Goal: Task Accomplishment & Management: Complete application form

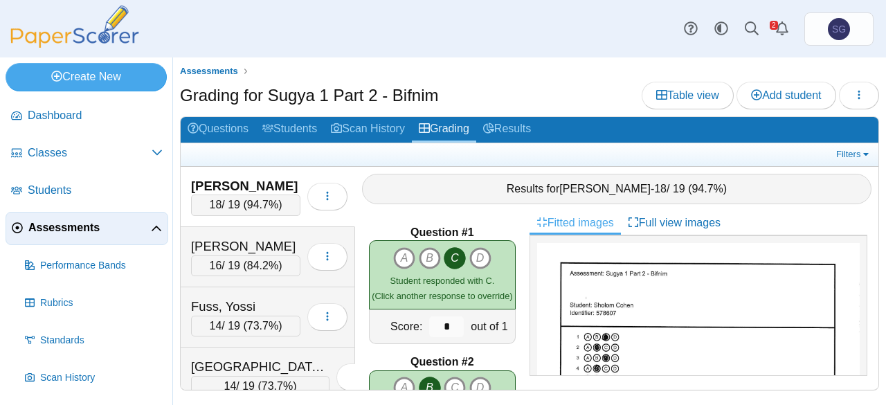
click at [48, 237] on link "Assessments" at bounding box center [87, 228] width 163 height 33
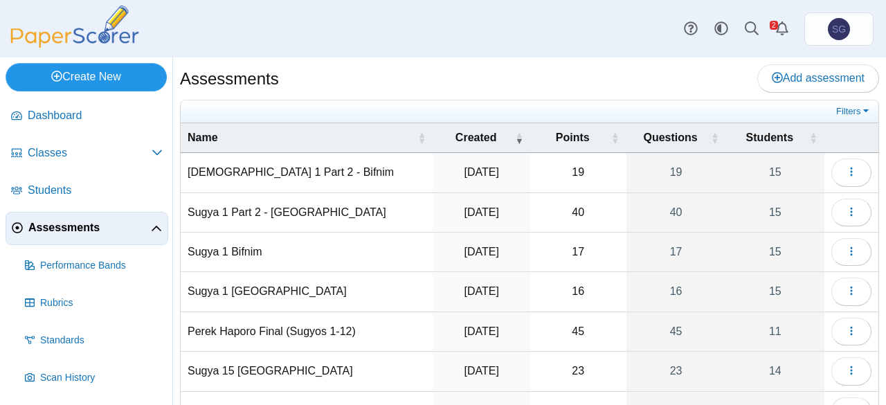
click at [111, 80] on link "Create New" at bounding box center [86, 77] width 161 height 28
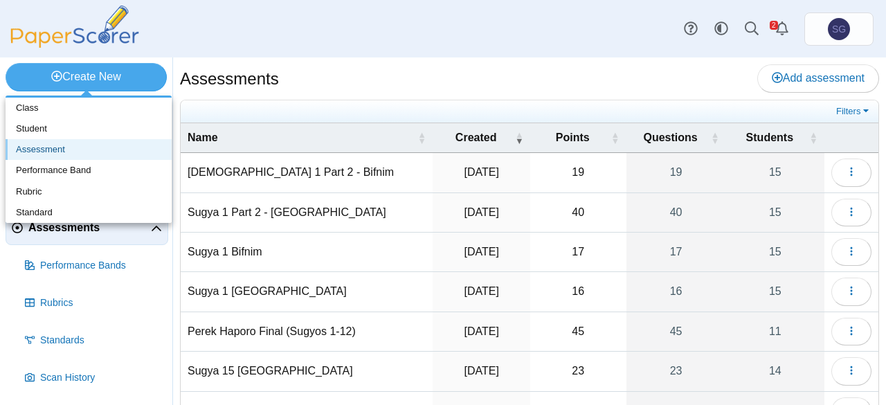
click at [76, 149] on link "Assessment" at bounding box center [89, 149] width 166 height 21
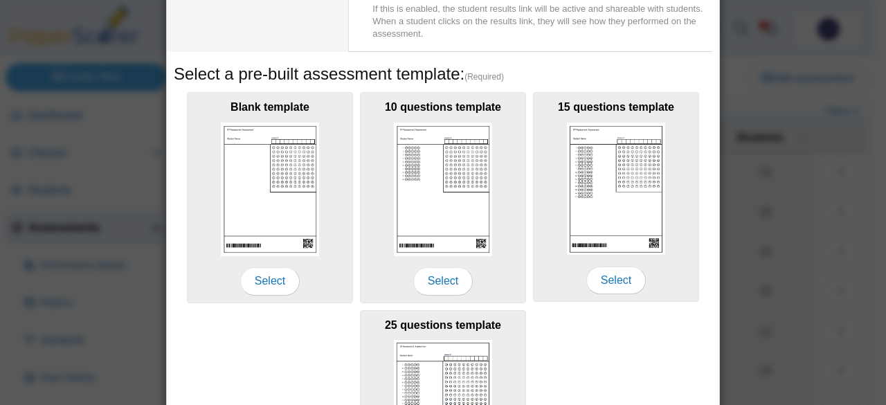
scroll to position [335, 0]
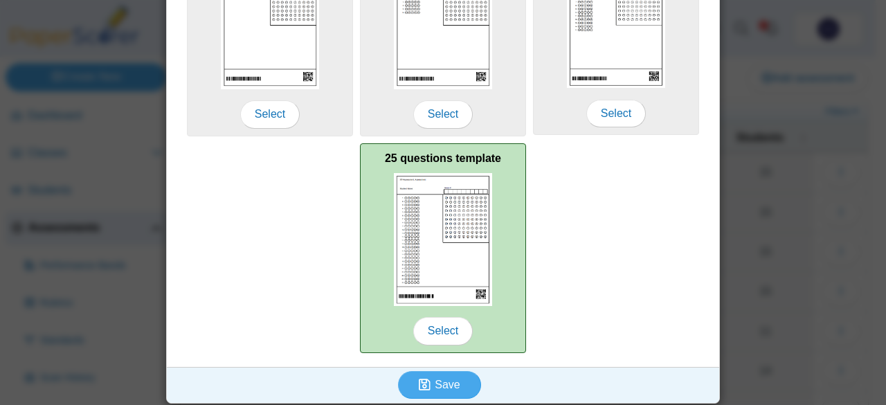
type input "**********"
click at [438, 269] on img at bounding box center [443, 239] width 98 height 133
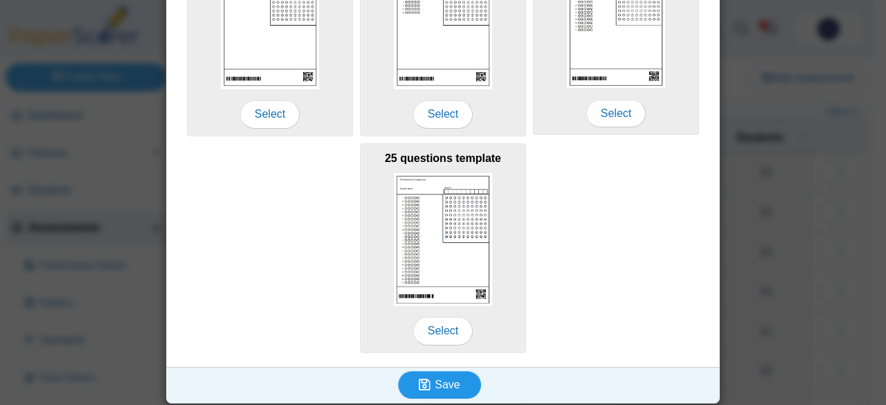
click at [422, 379] on icon "submit" at bounding box center [425, 384] width 12 height 13
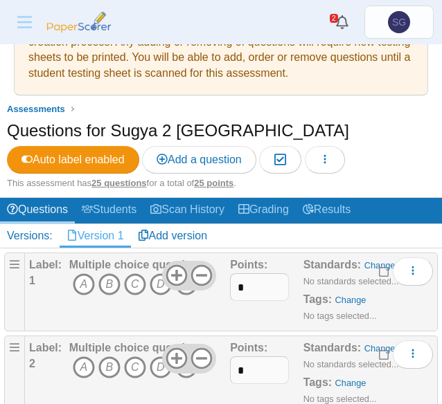
scroll to position [138, 0]
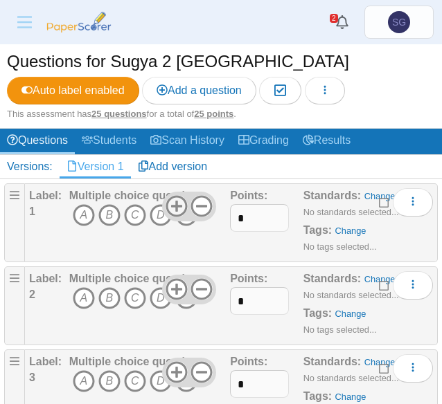
click at [174, 208] on icon at bounding box center [176, 206] width 22 height 22
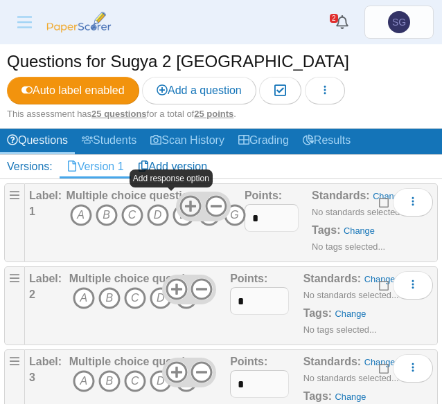
click at [179, 208] on icon at bounding box center [190, 206] width 22 height 22
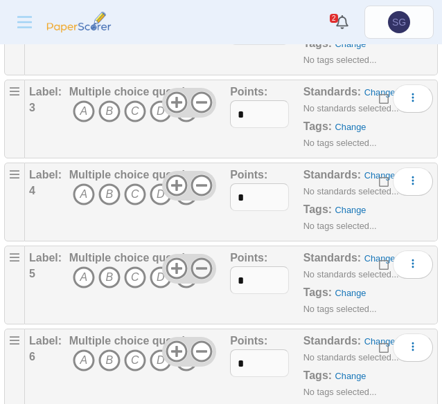
scroll to position [485, 0]
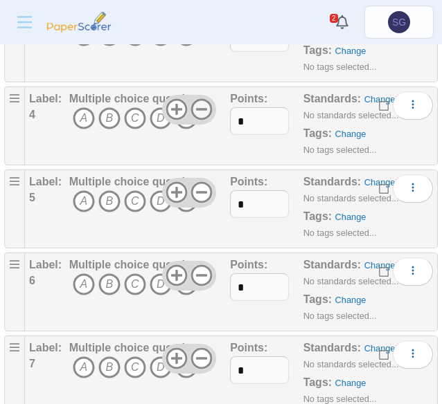
click at [196, 103] on icon at bounding box center [201, 109] width 22 height 22
click at [197, 190] on use at bounding box center [201, 192] width 21 height 21
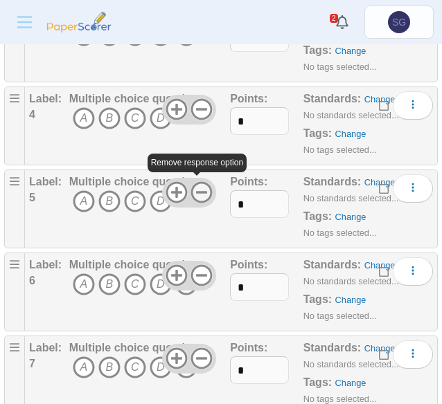
click at [197, 190] on use at bounding box center [201, 192] width 21 height 21
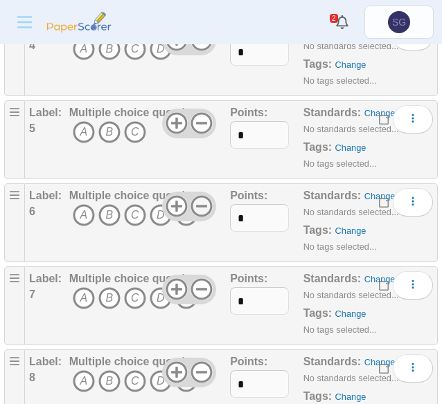
click at [195, 201] on use at bounding box center [201, 206] width 21 height 21
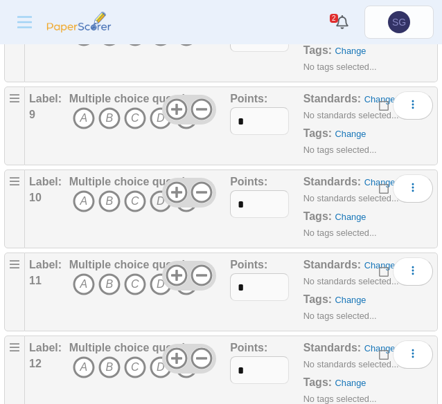
scroll to position [831, 0]
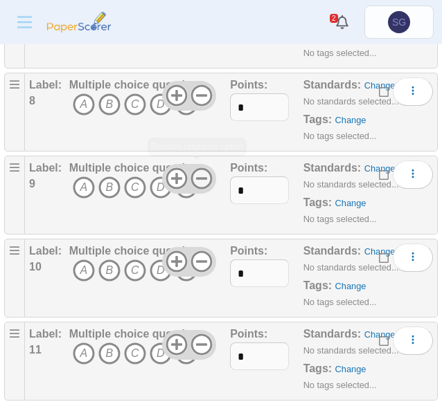
click at [197, 174] on use at bounding box center [201, 178] width 21 height 21
click at [199, 261] on icon at bounding box center [201, 262] width 22 height 22
click at [197, 341] on icon at bounding box center [201, 345] width 22 height 22
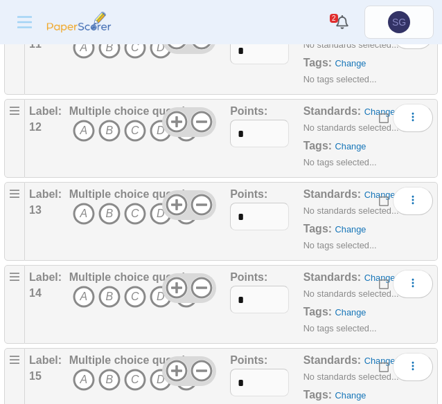
scroll to position [1108, 0]
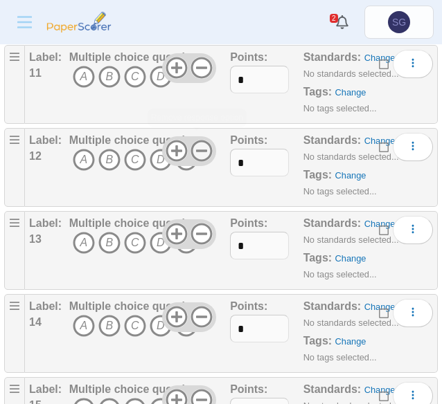
click at [191, 141] on use at bounding box center [201, 151] width 21 height 21
click at [194, 225] on use at bounding box center [201, 234] width 21 height 21
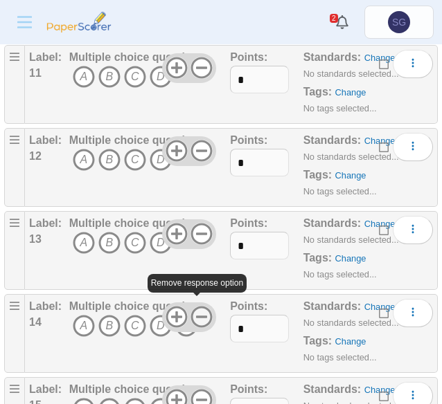
click at [199, 306] on icon at bounding box center [201, 317] width 22 height 22
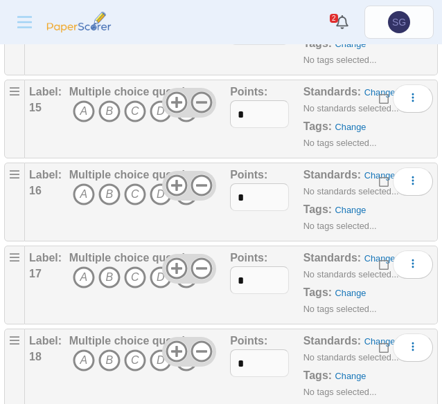
scroll to position [1385, 0]
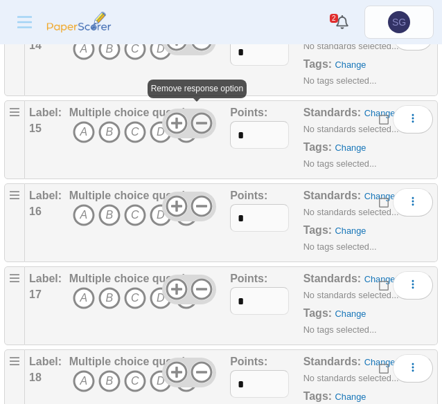
click at [194, 116] on icon at bounding box center [201, 123] width 22 height 22
click at [192, 195] on icon at bounding box center [201, 206] width 22 height 22
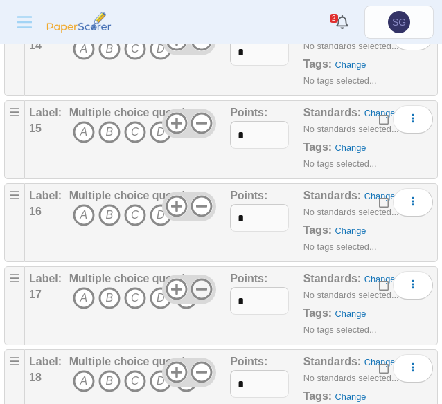
click at [197, 289] on icon at bounding box center [201, 289] width 22 height 22
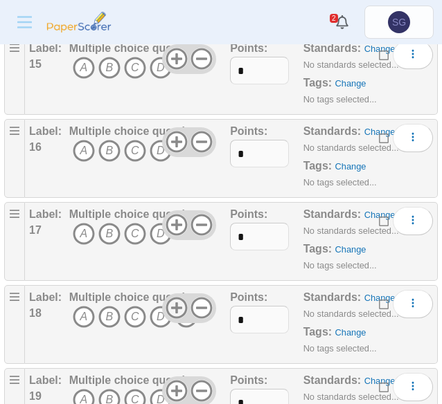
scroll to position [1523, 0]
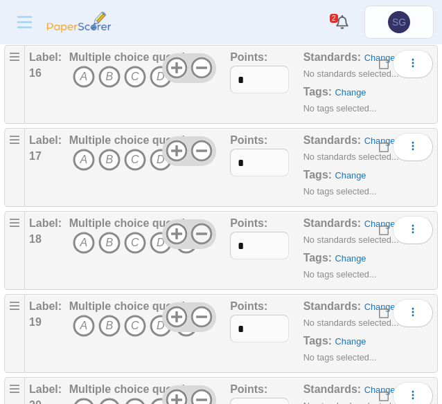
click at [197, 231] on icon at bounding box center [201, 234] width 22 height 22
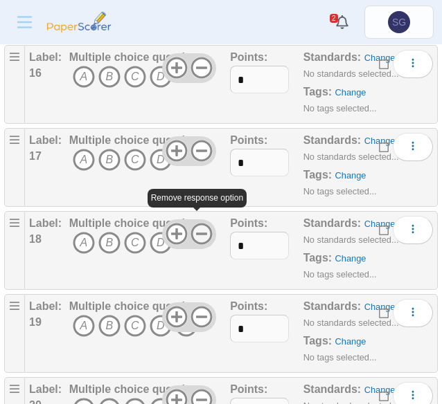
click at [197, 231] on icon at bounding box center [201, 234] width 22 height 22
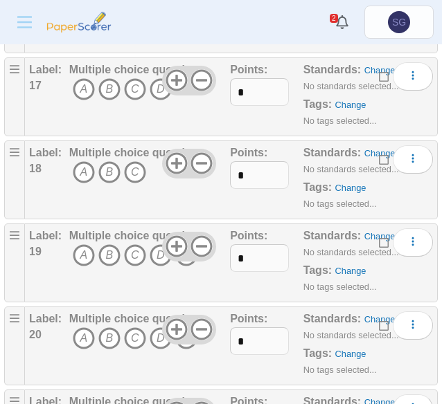
scroll to position [1662, 0]
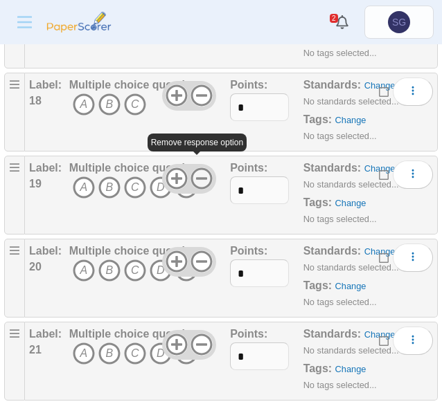
click at [197, 168] on use at bounding box center [201, 178] width 21 height 21
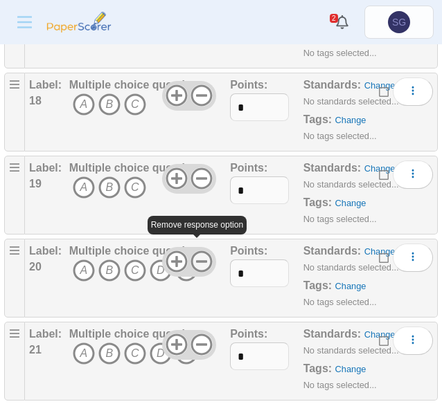
click at [192, 251] on icon at bounding box center [201, 262] width 22 height 22
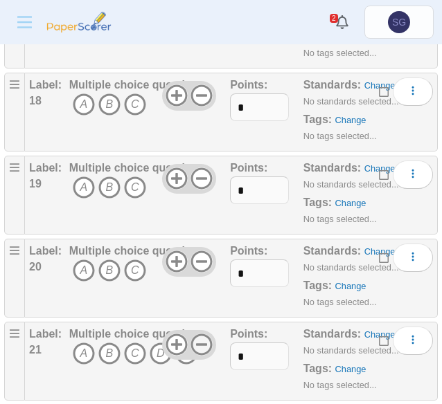
click at [201, 334] on icon at bounding box center [201, 345] width 22 height 22
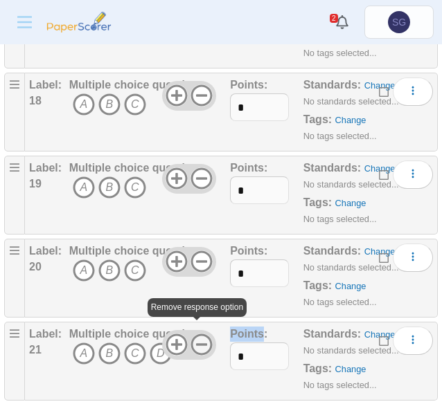
click at [201, 334] on icon at bounding box center [201, 345] width 22 height 22
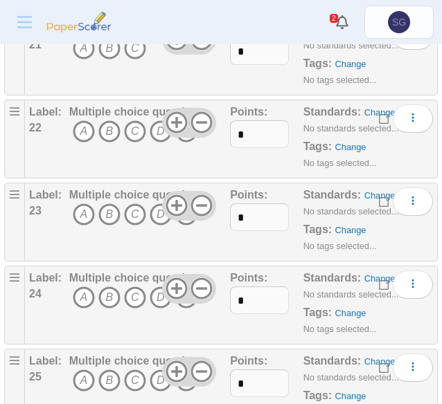
scroll to position [1939, 0]
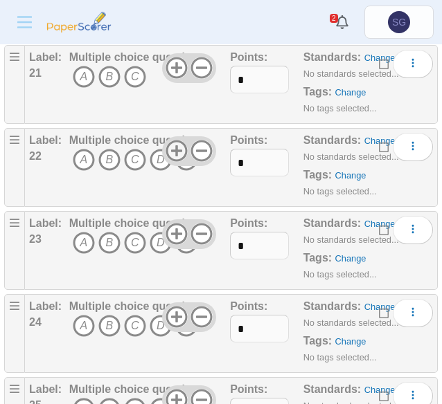
click at [167, 140] on icon at bounding box center [176, 151] width 22 height 22
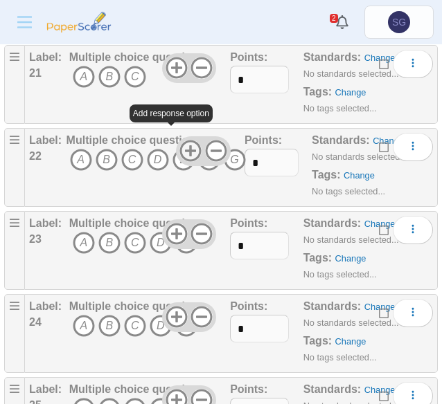
click at [168, 149] on icon "D" at bounding box center [158, 160] width 22 height 22
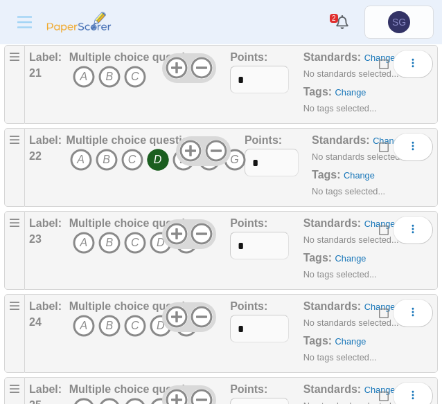
click at [159, 153] on icon "D" at bounding box center [158, 160] width 22 height 22
click at [190, 140] on icon at bounding box center [190, 151] width 22 height 22
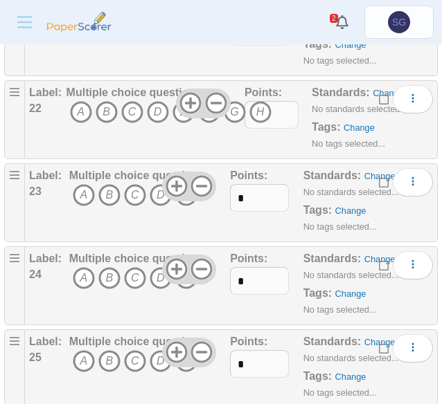
scroll to position [2008, 0]
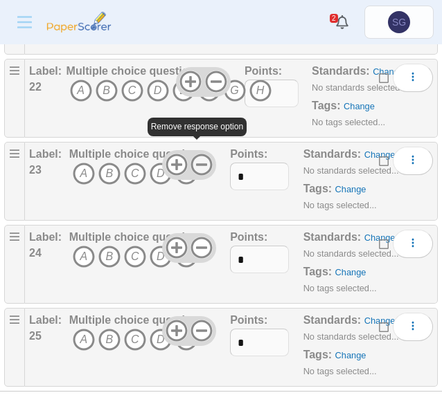
click at [201, 154] on icon at bounding box center [201, 165] width 22 height 22
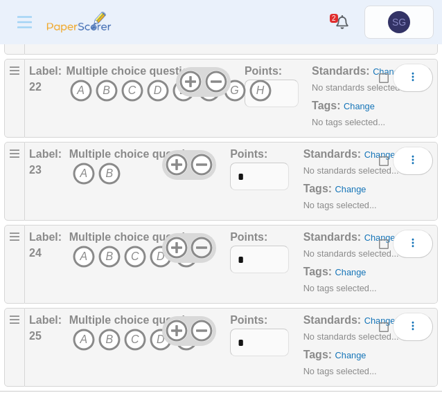
click at [197, 237] on icon at bounding box center [201, 248] width 22 height 22
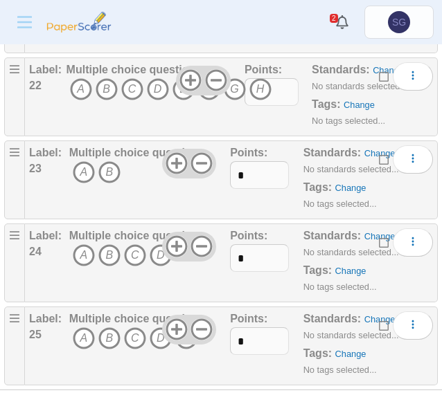
scroll to position [2009, 0]
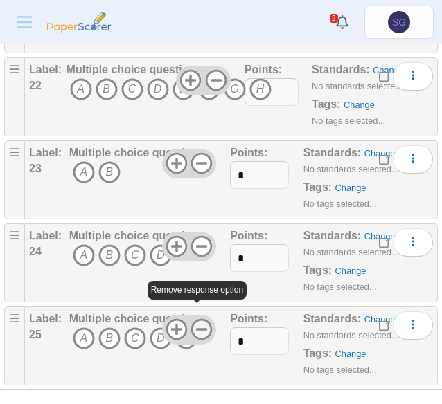
click at [191, 318] on icon at bounding box center [201, 329] width 22 height 22
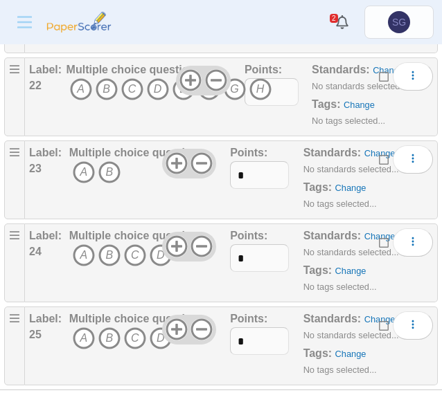
scroll to position [0, 0]
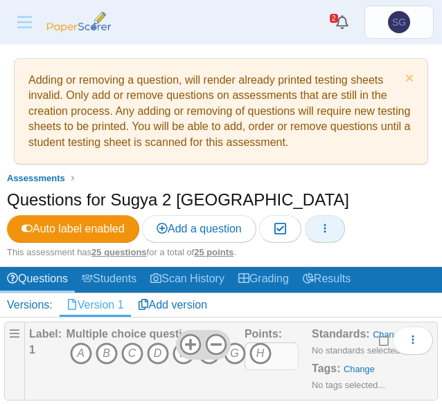
click at [325, 243] on div "Questions for Sugya 2 Havana Auto label enabled Add a question Moderation 0 Loa…" at bounding box center [221, 217] width 428 height 58
click at [327, 229] on icon "button" at bounding box center [324, 228] width 11 height 11
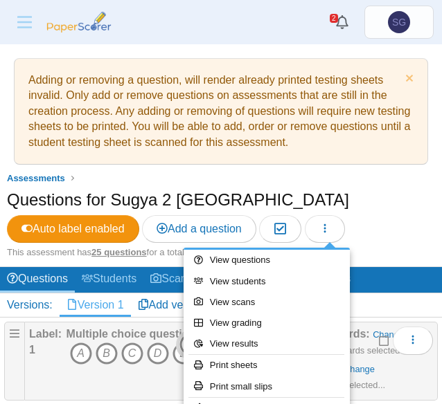
click at [395, 233] on div "Questions for Sugya 2 Havana Auto label enabled Add a question Moderation 0" at bounding box center [221, 217] width 428 height 58
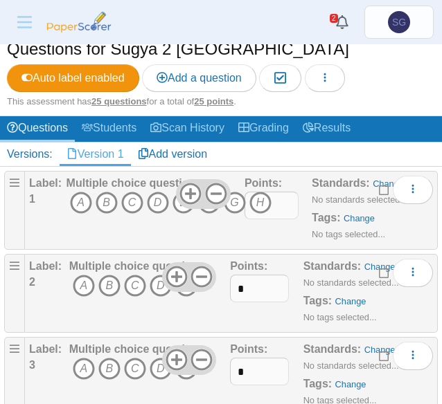
scroll to position [138, 0]
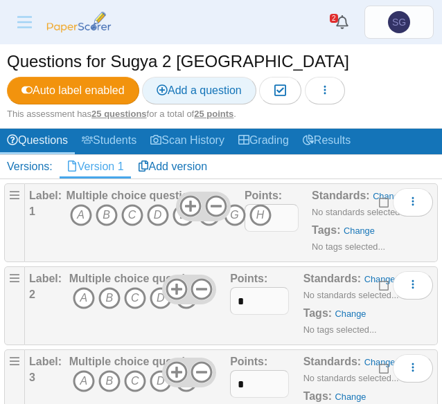
click at [228, 100] on link "Add a question" at bounding box center [199, 91] width 114 height 28
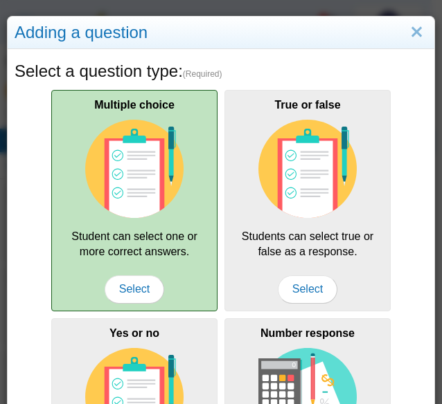
scroll to position [0, 0]
click at [138, 287] on span "Select" at bounding box center [135, 290] width 60 height 28
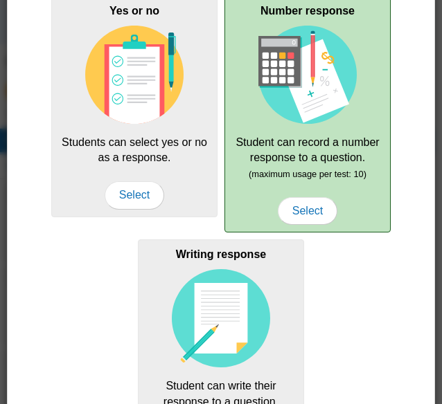
scroll to position [525, 0]
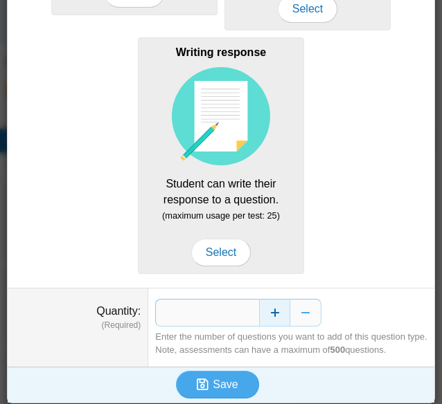
click at [262, 301] on button "Increase" at bounding box center [274, 313] width 31 height 28
type input "*"
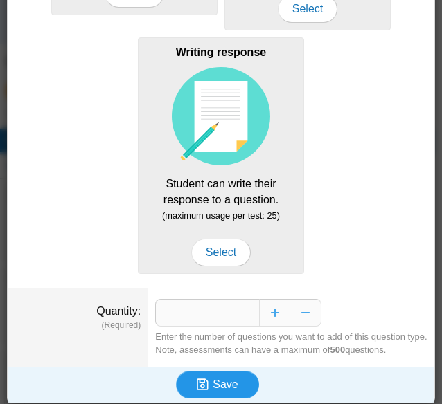
click at [238, 371] on button "Save" at bounding box center [217, 385] width 83 height 28
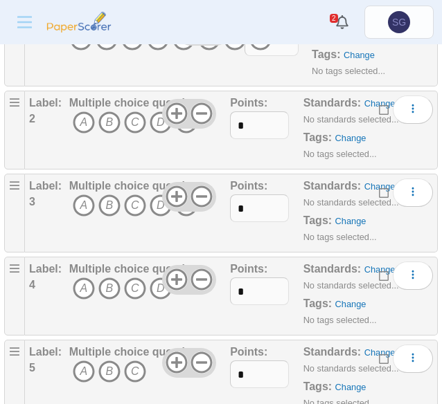
scroll to position [2175, 0]
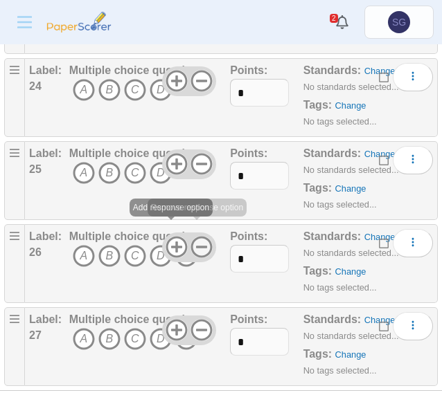
click at [197, 237] on use at bounding box center [201, 247] width 21 height 21
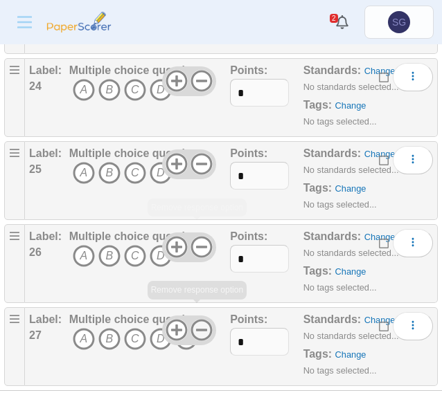
drag, startPoint x: 200, startPoint y: 314, endPoint x: 158, endPoint y: 321, distance: 42.8
click at [200, 319] on icon at bounding box center [201, 330] width 22 height 22
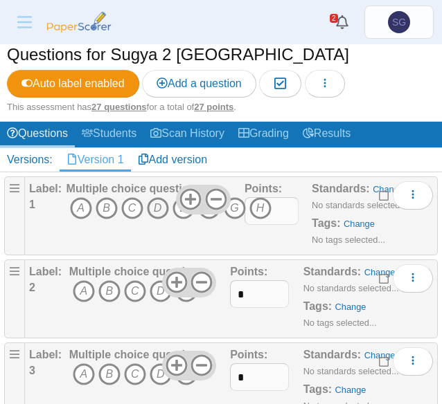
scroll to position [167, 0]
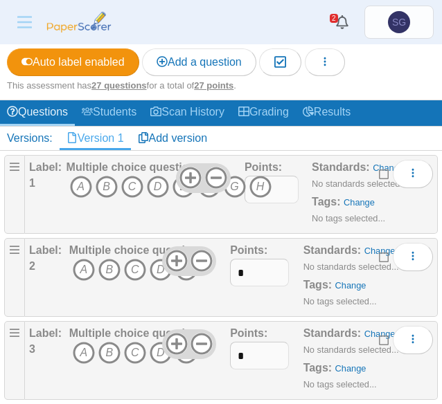
click at [187, 221] on div "Multiple choice question A B C D E F G H" at bounding box center [168, 194] width 205 height 69
click at [262, 191] on icon "H" at bounding box center [260, 187] width 22 height 22
click at [166, 274] on icon "D" at bounding box center [161, 270] width 22 height 22
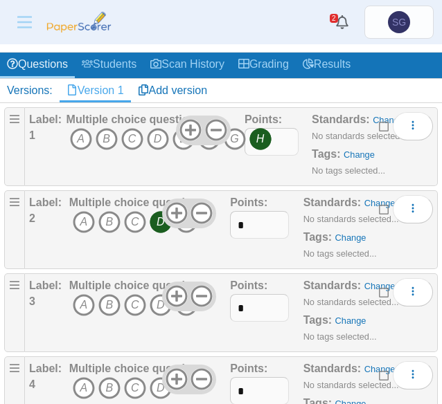
scroll to position [236, 0]
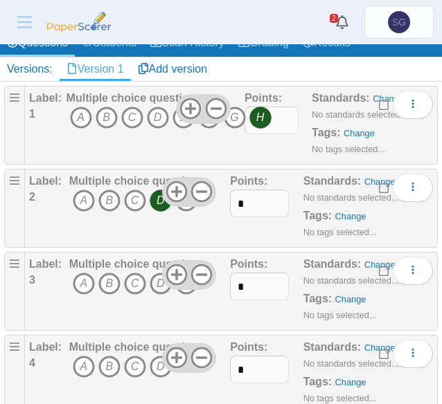
click at [162, 289] on icon "D" at bounding box center [161, 284] width 22 height 22
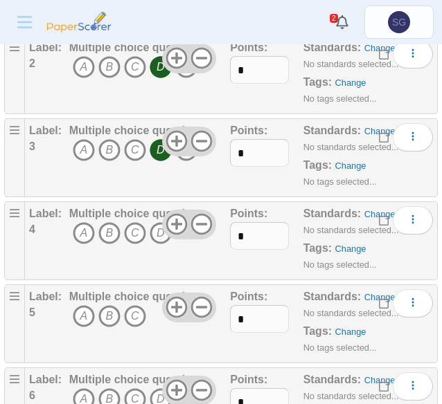
scroll to position [375, 0]
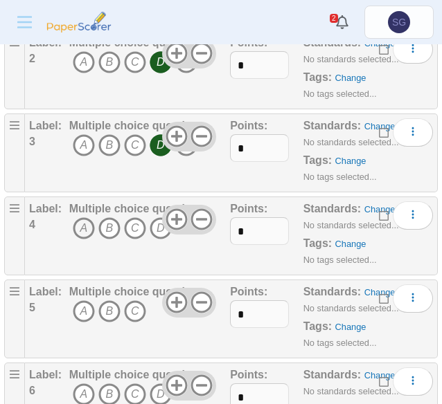
click at [79, 225] on icon "A" at bounding box center [84, 228] width 22 height 22
click at [136, 317] on icon "C" at bounding box center [135, 311] width 22 height 22
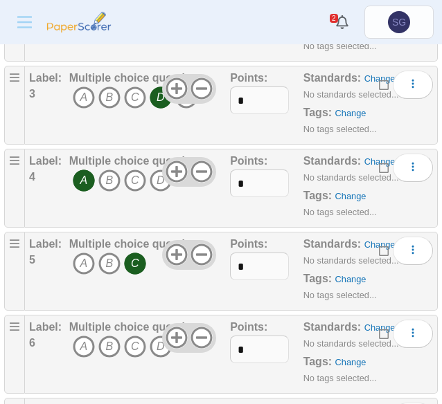
scroll to position [444, 0]
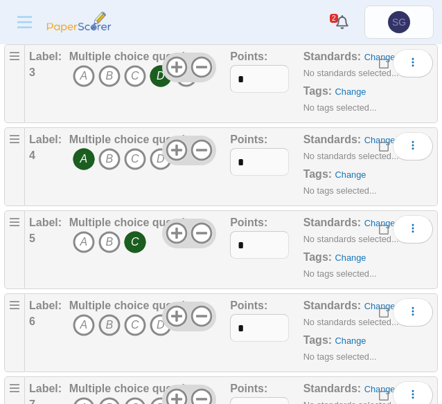
click at [107, 321] on icon "B" at bounding box center [109, 325] width 22 height 22
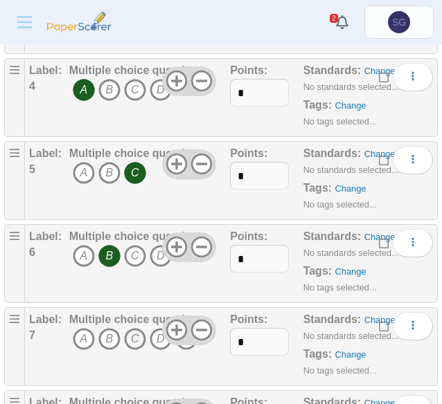
click at [141, 332] on icon "C" at bounding box center [135, 339] width 22 height 22
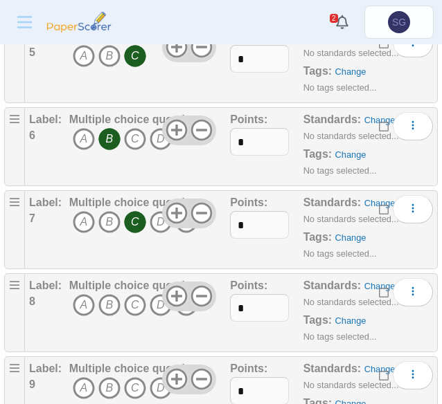
scroll to position [651, 0]
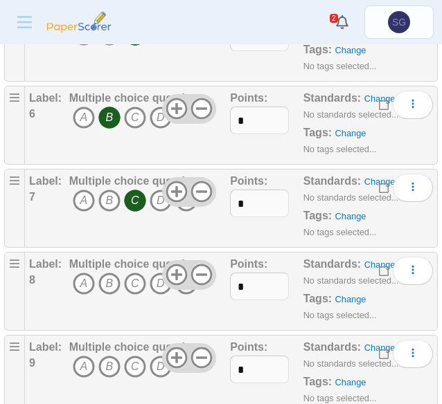
click at [177, 283] on icon "E" at bounding box center [186, 284] width 22 height 22
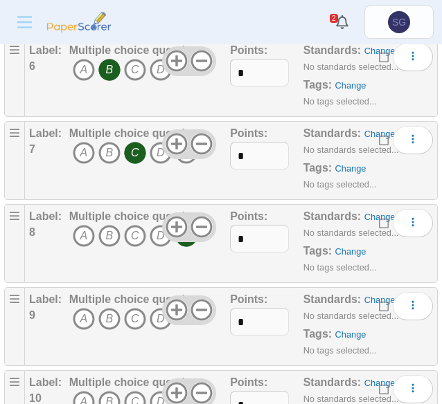
scroll to position [721, 0]
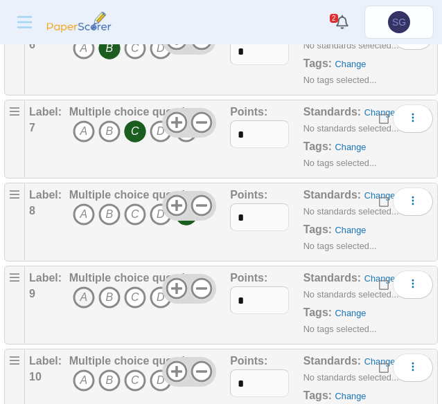
click at [76, 287] on icon "A" at bounding box center [84, 298] width 22 height 22
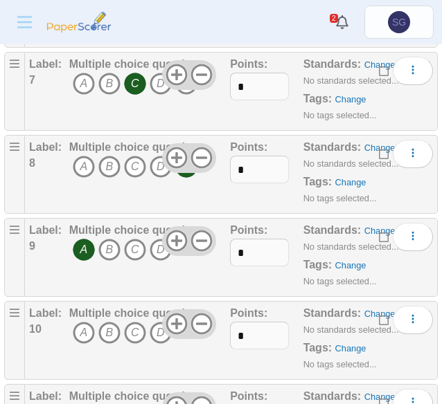
scroll to position [790, 0]
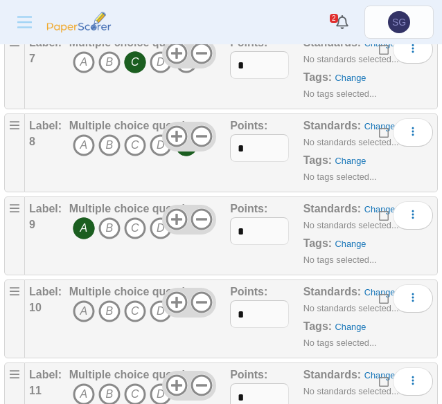
click at [82, 307] on icon "A" at bounding box center [84, 311] width 22 height 22
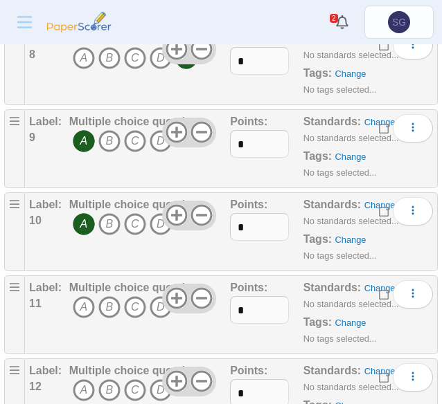
scroll to position [928, 0]
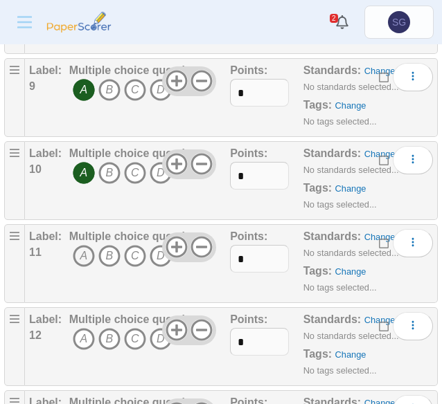
click at [81, 250] on icon "A" at bounding box center [84, 256] width 22 height 22
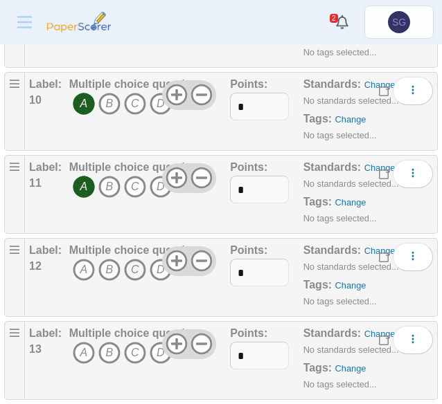
click at [137, 265] on icon "C" at bounding box center [135, 270] width 22 height 22
click at [157, 345] on icon "D" at bounding box center [161, 353] width 22 height 22
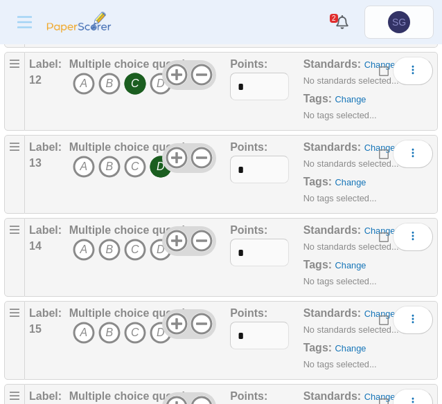
scroll to position [1205, 0]
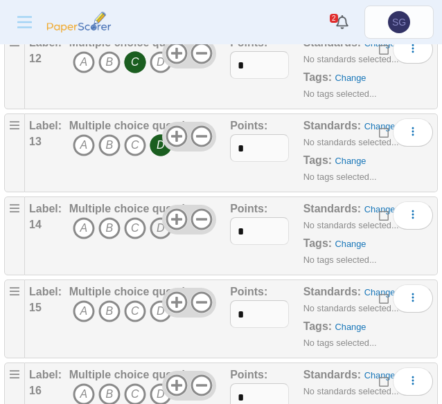
click at [152, 220] on icon "D" at bounding box center [161, 228] width 22 height 22
click at [111, 305] on icon "B" at bounding box center [109, 311] width 22 height 22
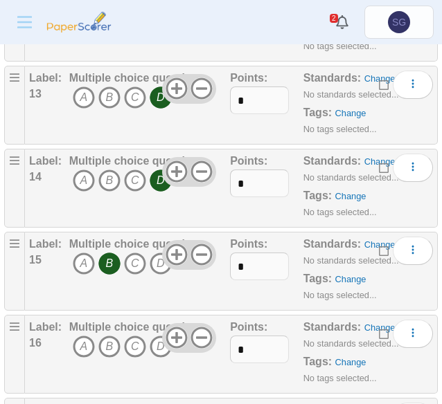
scroll to position [1275, 0]
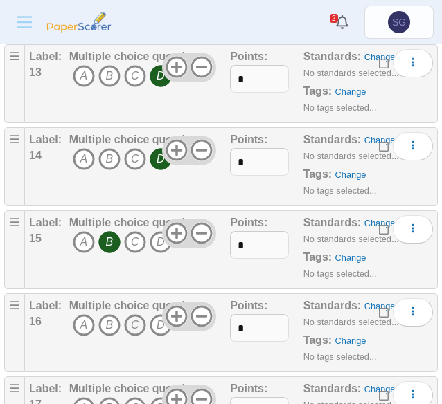
click at [140, 318] on icon "C" at bounding box center [135, 325] width 22 height 22
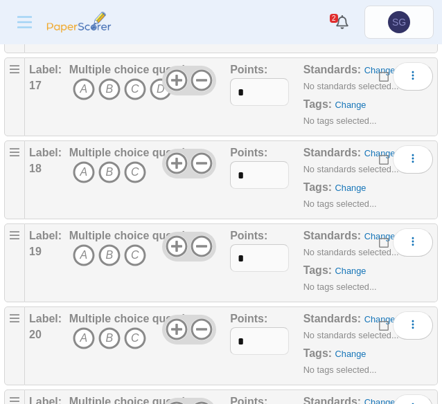
scroll to position [1551, 0]
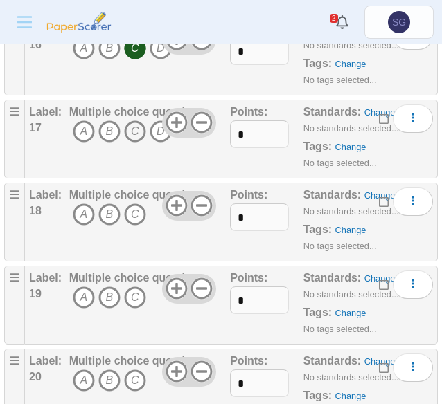
click at [137, 126] on icon "C" at bounding box center [135, 131] width 22 height 22
click at [82, 208] on icon "A" at bounding box center [84, 215] width 22 height 22
click at [141, 298] on span "A B C" at bounding box center [133, 300] width 129 height 26
click at [135, 291] on icon "C" at bounding box center [135, 298] width 22 height 22
click at [80, 370] on icon "A" at bounding box center [84, 381] width 22 height 22
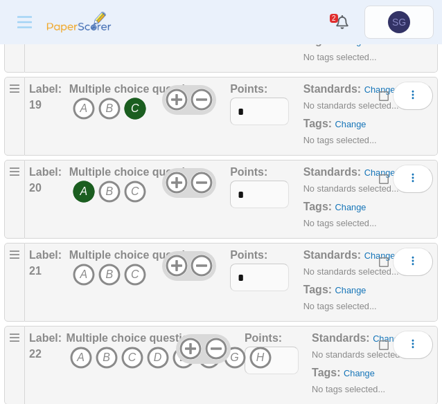
scroll to position [1759, 0]
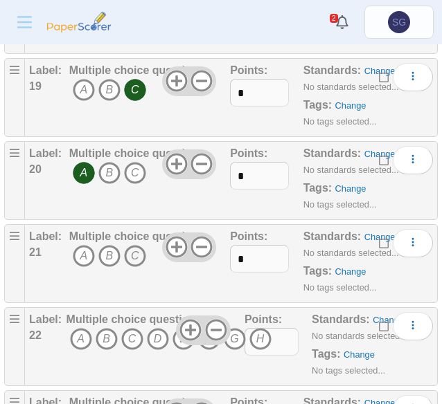
click at [129, 247] on icon "C" at bounding box center [135, 256] width 22 height 22
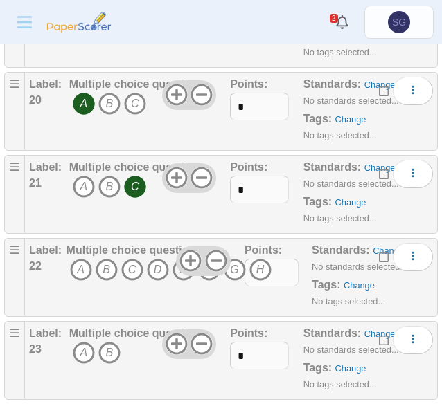
click at [185, 269] on icon "E" at bounding box center [183, 270] width 22 height 22
click at [110, 342] on icon "B" at bounding box center [109, 353] width 22 height 22
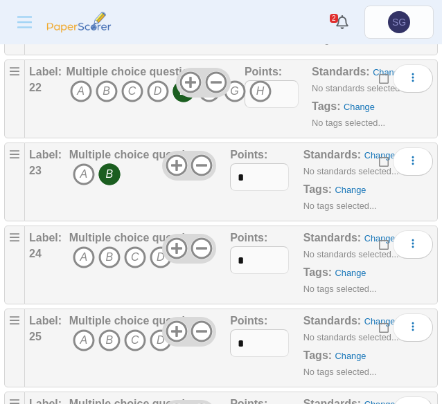
scroll to position [2036, 0]
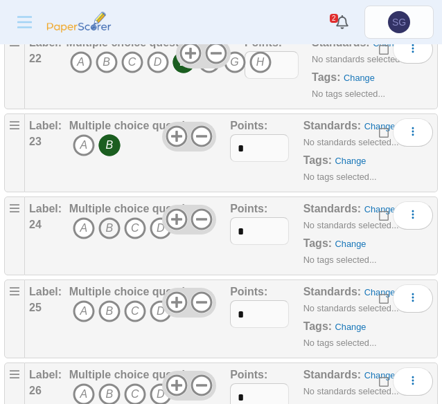
click at [109, 217] on icon "B" at bounding box center [109, 228] width 22 height 22
click at [130, 300] on icon "C" at bounding box center [135, 311] width 22 height 22
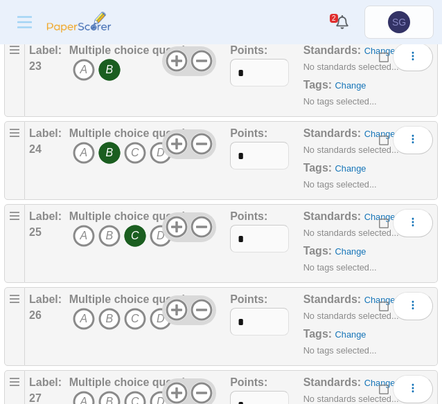
scroll to position [2175, 0]
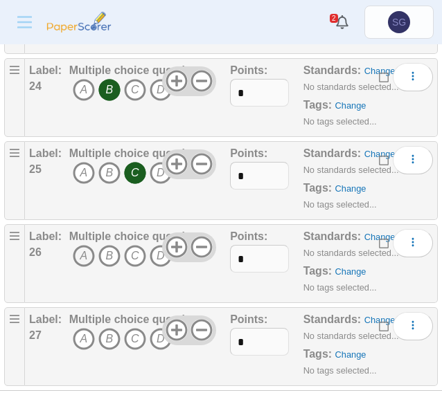
click at [75, 245] on icon "A" at bounding box center [84, 256] width 22 height 22
click at [129, 330] on icon "C" at bounding box center [135, 339] width 22 height 22
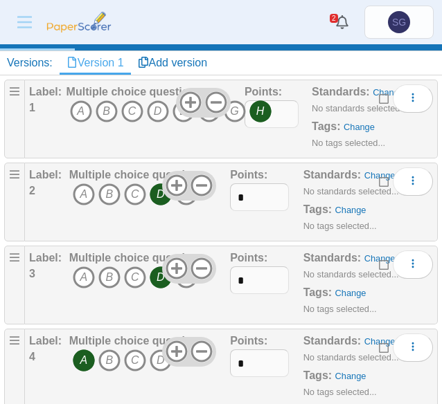
scroll to position [0, 0]
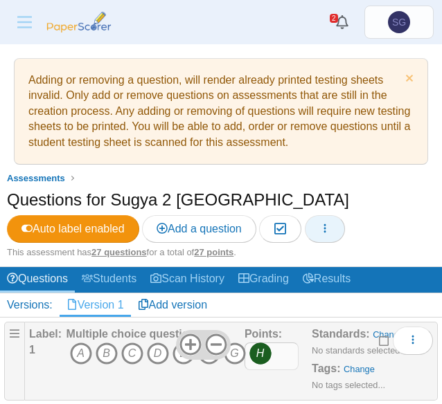
click at [325, 226] on icon "button" at bounding box center [324, 228] width 11 height 11
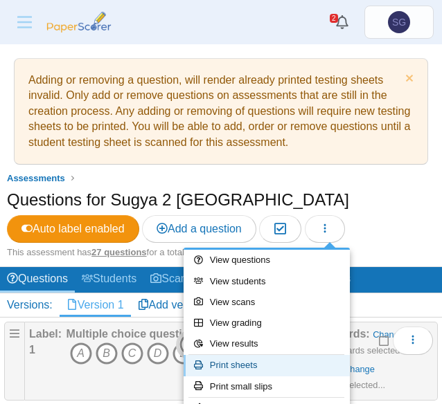
click at [273, 363] on link "Print sheets" at bounding box center [266, 365] width 166 height 21
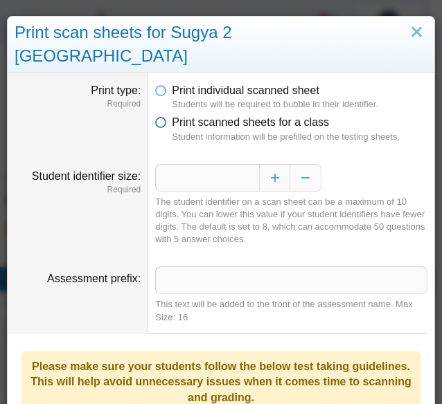
click at [159, 115] on icon at bounding box center [160, 120] width 11 height 10
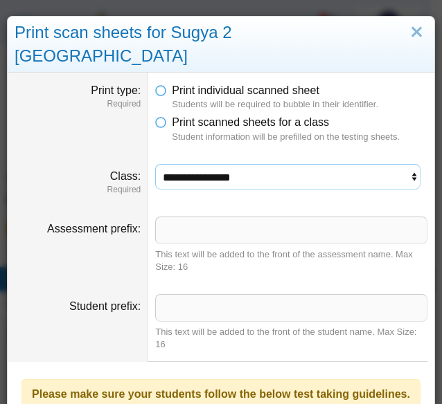
click at [197, 164] on select "**********" at bounding box center [287, 177] width 265 height 26
select select "**********"
click at [155, 164] on select "**********" at bounding box center [287, 177] width 265 height 26
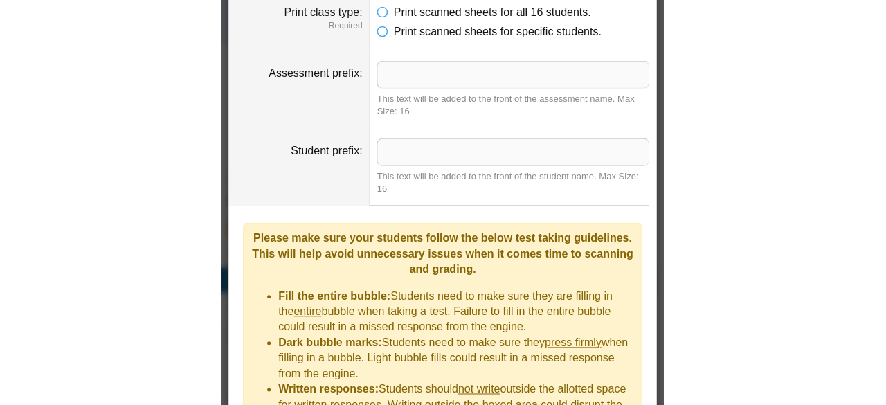
scroll to position [423, 0]
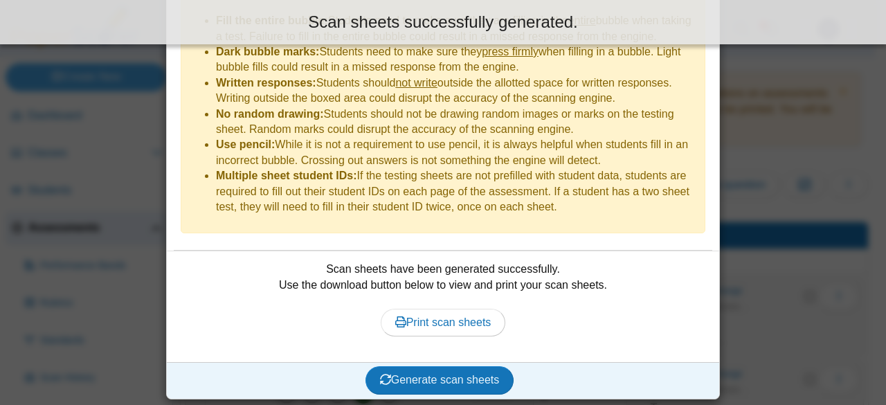
scroll to position [399, 0]
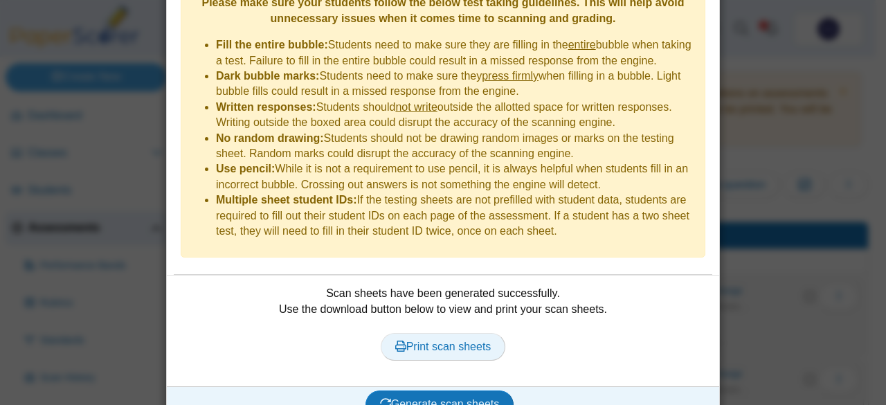
click at [414, 341] on span "Print scan sheets" at bounding box center [443, 347] width 96 height 12
click at [441, 224] on div "**********" at bounding box center [443, 202] width 886 height 405
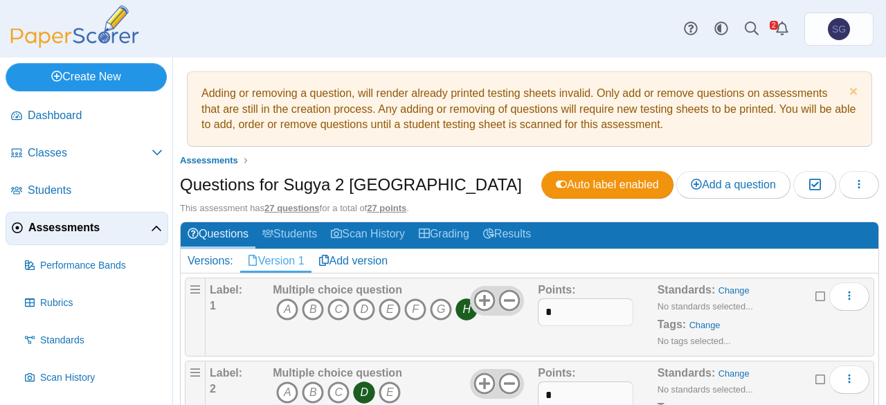
click at [76, 81] on link "Create New" at bounding box center [86, 77] width 161 height 28
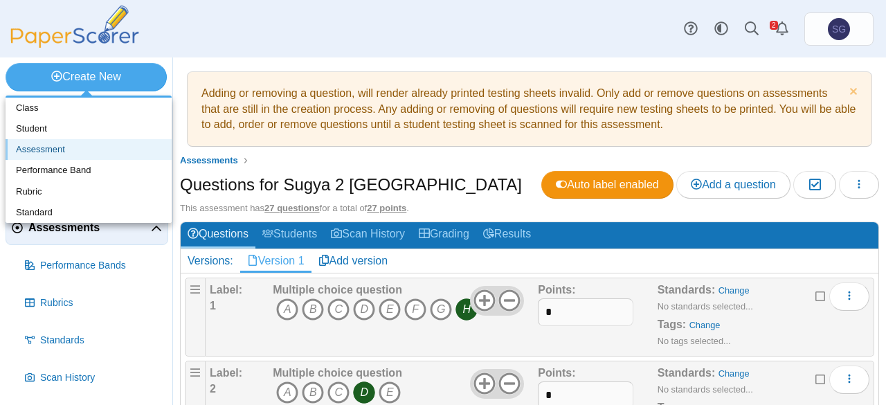
click at [53, 150] on link "Assessment" at bounding box center [89, 149] width 166 height 21
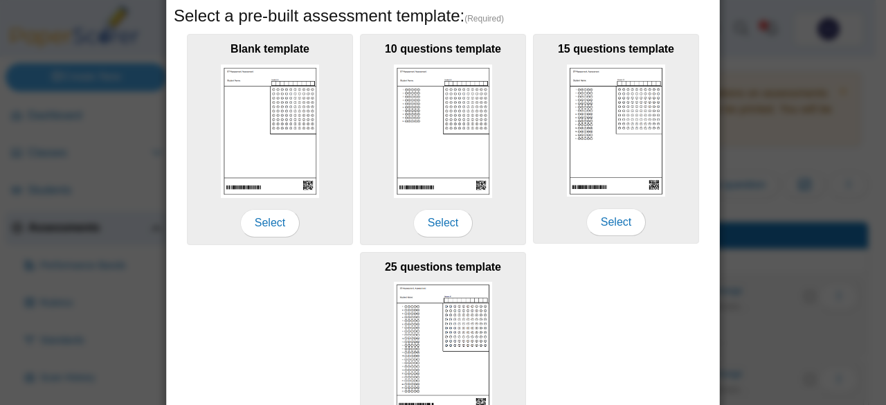
scroll to position [335, 0]
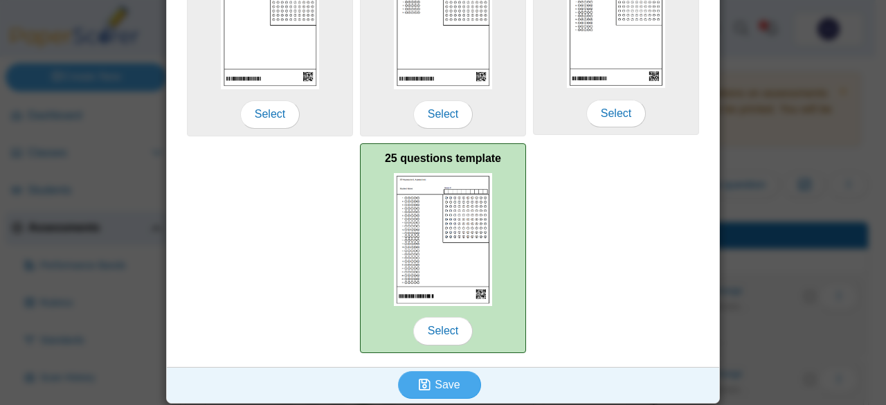
type input "**********"
click at [399, 330] on div "25 questions template Select" at bounding box center [443, 248] width 166 height 210
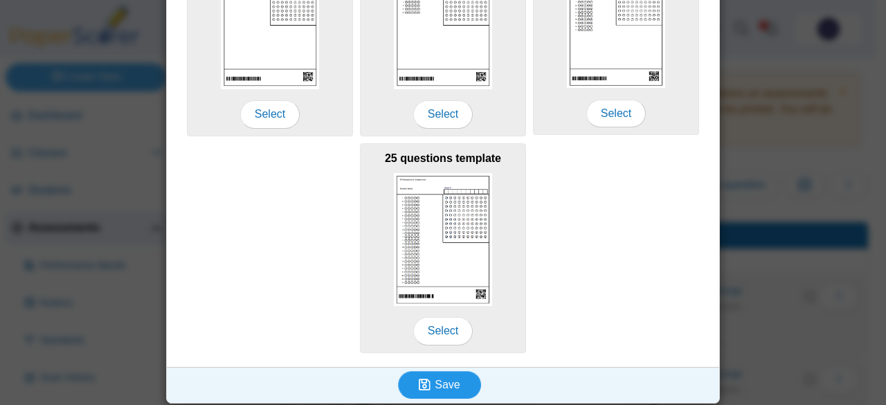
drag, startPoint x: 454, startPoint y: 396, endPoint x: 448, endPoint y: 392, distance: 7.5
click at [441, 395] on div "Save" at bounding box center [440, 385] width 546 height 36
click at [441, 384] on button "Save" at bounding box center [439, 385] width 83 height 28
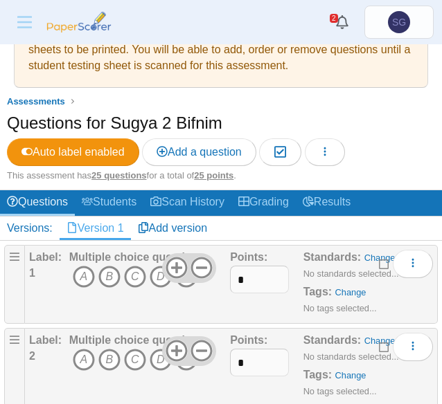
scroll to position [138, 0]
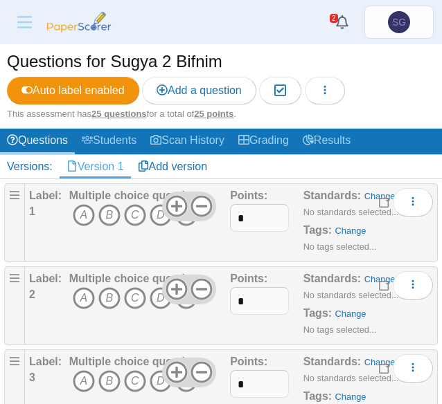
drag, startPoint x: 202, startPoint y: 207, endPoint x: 199, endPoint y: 226, distance: 19.7
click at [202, 207] on icon at bounding box center [201, 206] width 22 height 22
click at [192, 291] on icon at bounding box center [201, 289] width 22 height 22
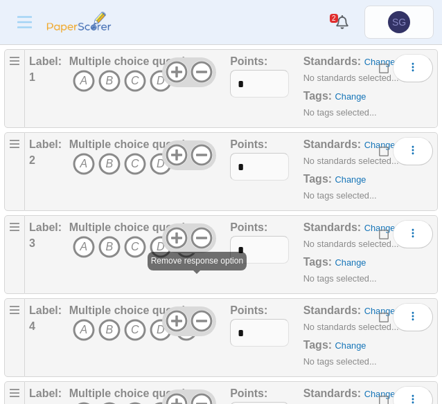
scroll to position [277, 0]
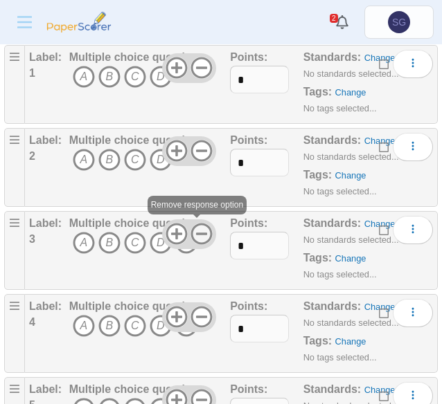
click at [195, 231] on use at bounding box center [201, 234] width 21 height 21
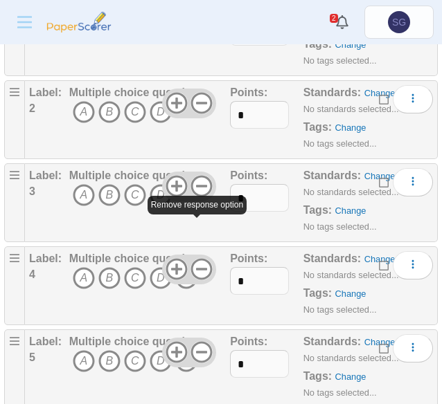
scroll to position [346, 0]
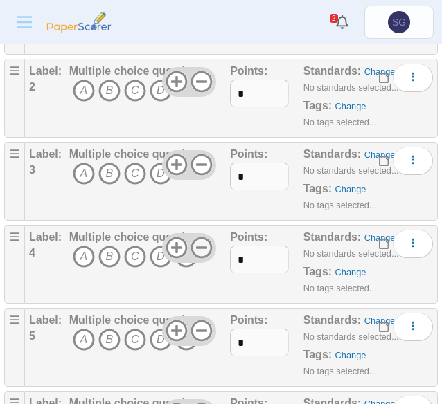
click at [198, 240] on icon at bounding box center [201, 248] width 22 height 22
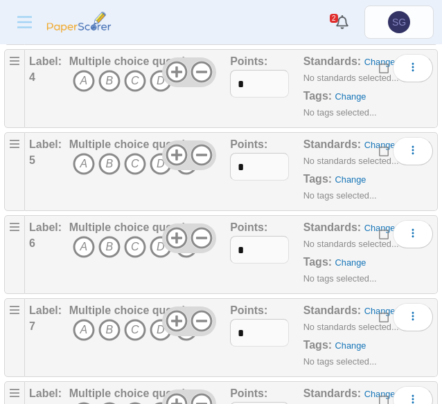
scroll to position [554, 0]
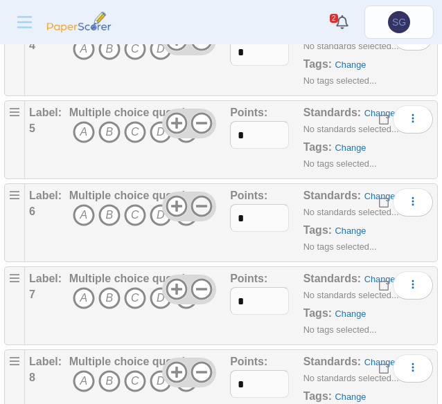
click at [192, 199] on icon at bounding box center [201, 206] width 22 height 22
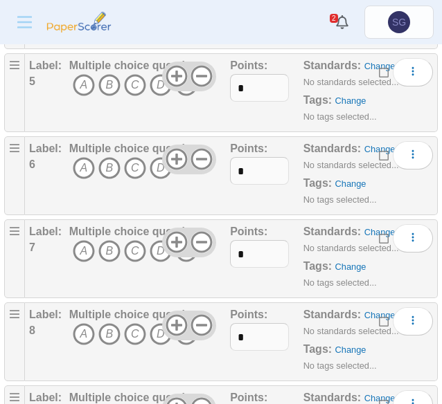
scroll to position [623, 0]
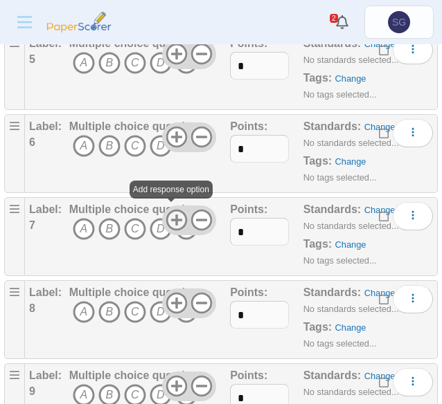
click at [170, 215] on use at bounding box center [175, 220] width 21 height 21
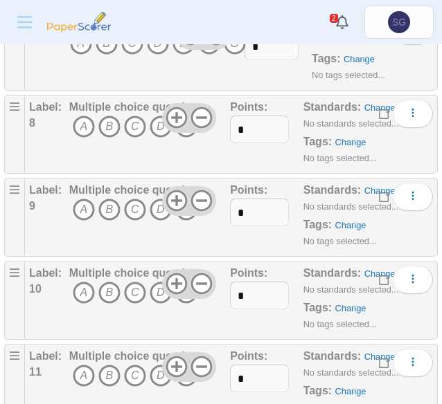
scroll to position [831, 0]
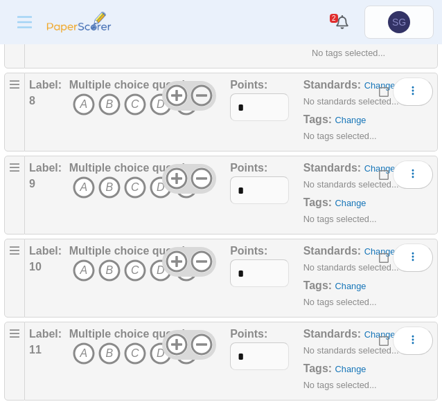
click at [204, 87] on icon at bounding box center [201, 95] width 22 height 22
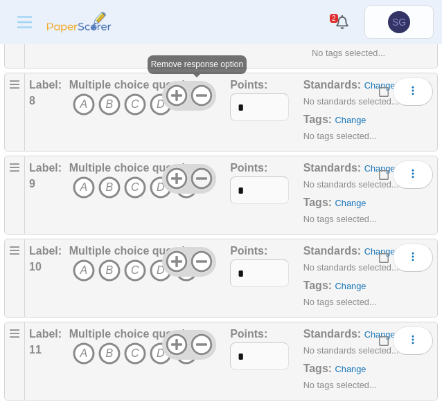
click at [192, 182] on use at bounding box center [201, 178] width 21 height 21
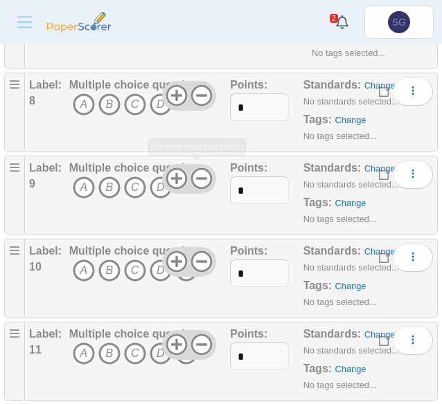
scroll to position [969, 0]
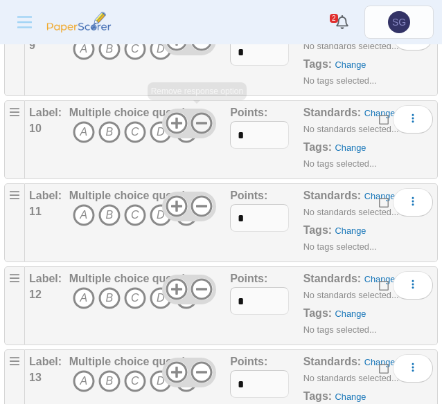
click at [195, 120] on icon at bounding box center [201, 123] width 22 height 22
click at [195, 200] on use at bounding box center [201, 206] width 21 height 21
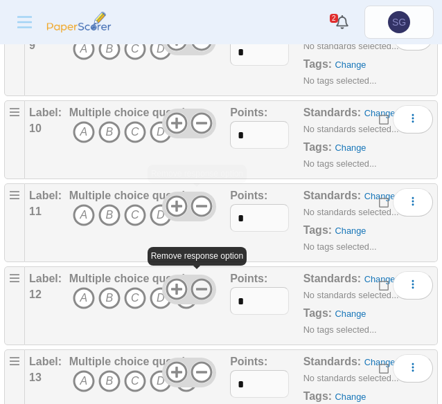
click at [201, 282] on use at bounding box center [201, 289] width 21 height 21
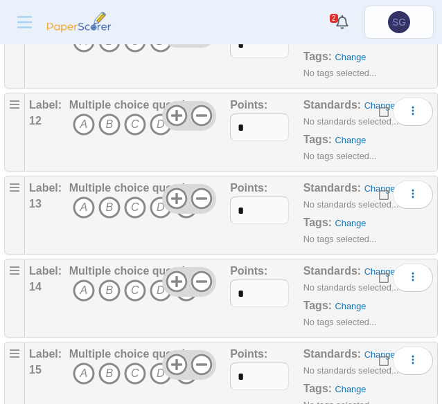
scroll to position [1177, 0]
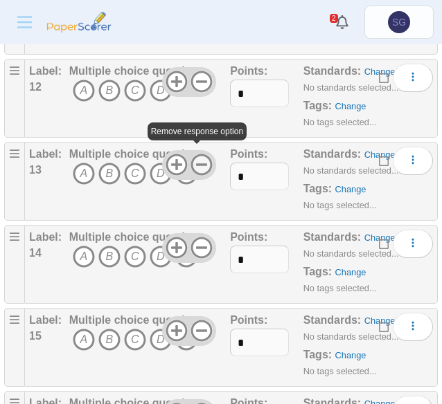
click at [195, 154] on icon at bounding box center [201, 165] width 22 height 22
click at [203, 237] on icon at bounding box center [201, 248] width 22 height 22
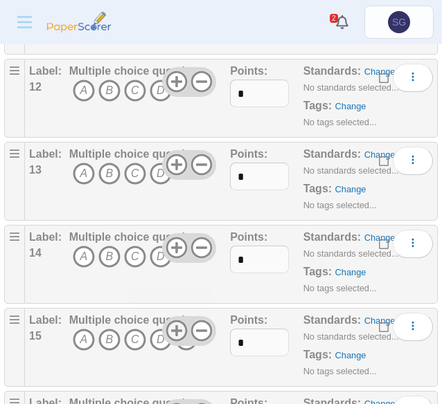
click at [169, 322] on use at bounding box center [175, 331] width 21 height 21
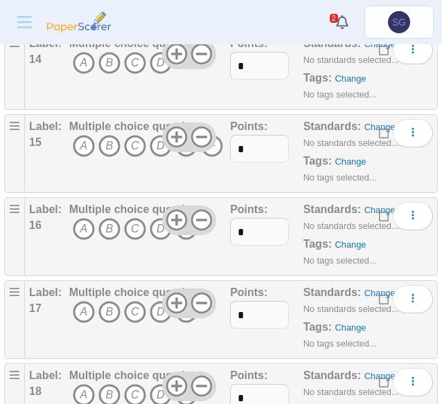
scroll to position [1385, 0]
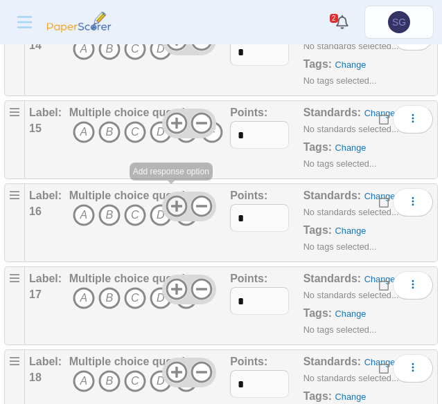
click at [169, 199] on icon at bounding box center [176, 206] width 22 height 22
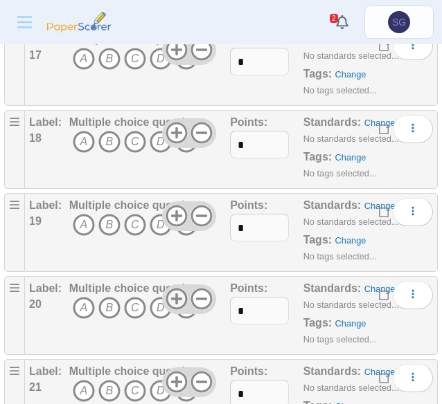
scroll to position [1662, 0]
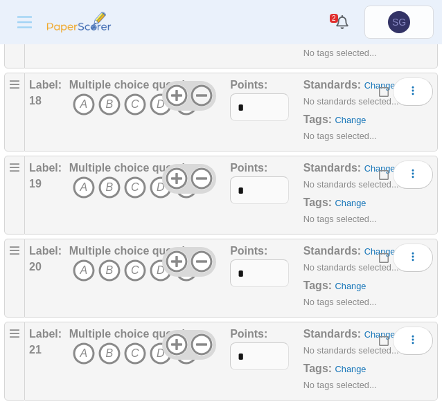
click at [193, 84] on icon at bounding box center [201, 95] width 22 height 22
click at [195, 171] on icon at bounding box center [201, 179] width 22 height 22
click at [201, 255] on icon at bounding box center [201, 262] width 22 height 22
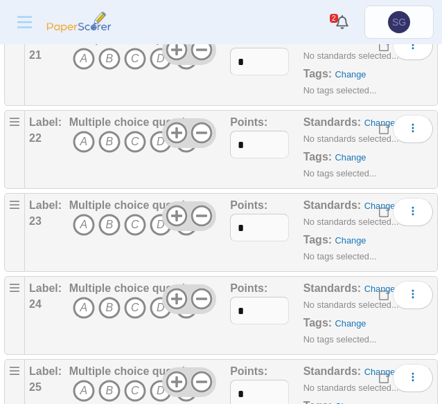
scroll to position [2009, 0]
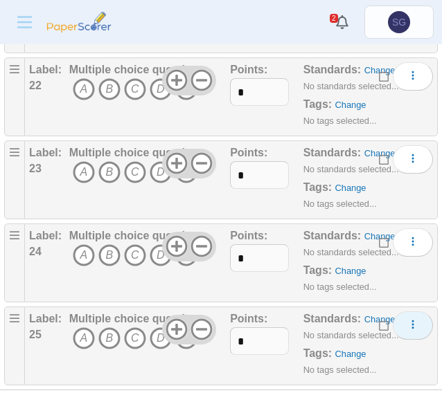
click at [407, 319] on icon "More options" at bounding box center [412, 324] width 11 height 11
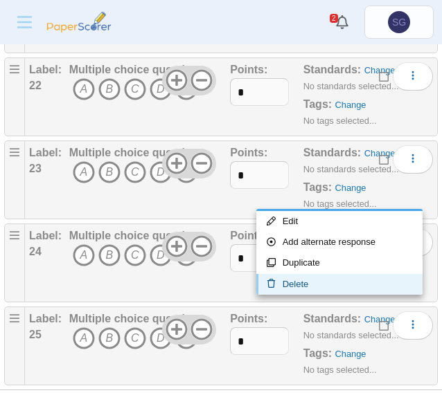
click at [345, 278] on link "Delete" at bounding box center [339, 284] width 166 height 21
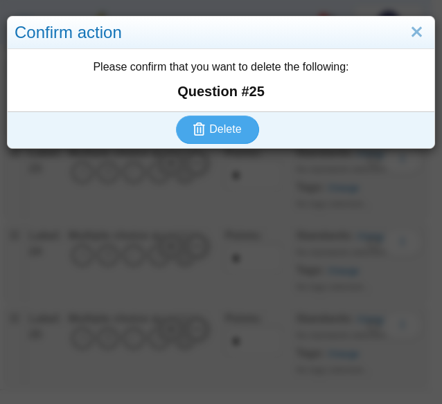
drag, startPoint x: 413, startPoint y: 34, endPoint x: 405, endPoint y: 48, distance: 15.8
click at [411, 34] on link "Close" at bounding box center [416, 33] width 21 height 24
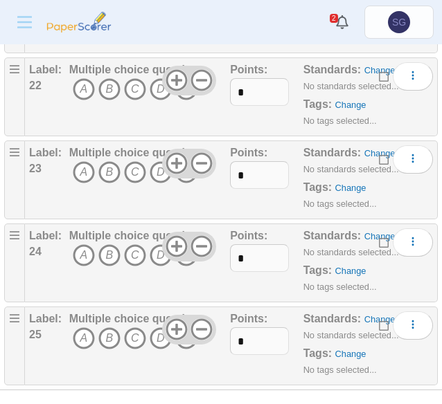
click at [379, 319] on icon at bounding box center [384, 324] width 11 height 10
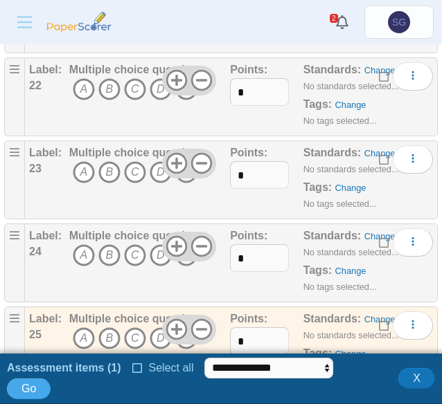
click at [379, 236] on icon at bounding box center [384, 241] width 11 height 10
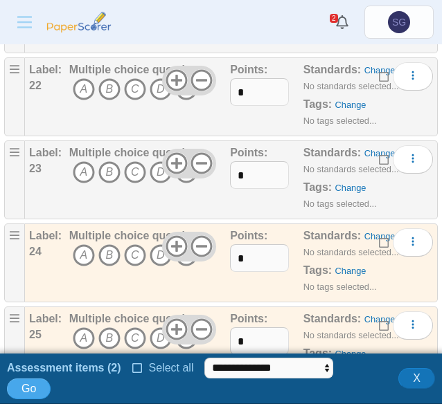
click at [379, 153] on icon at bounding box center [384, 158] width 11 height 10
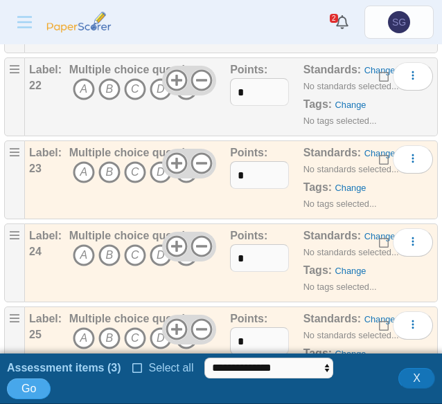
click at [379, 70] on icon at bounding box center [384, 75] width 11 height 10
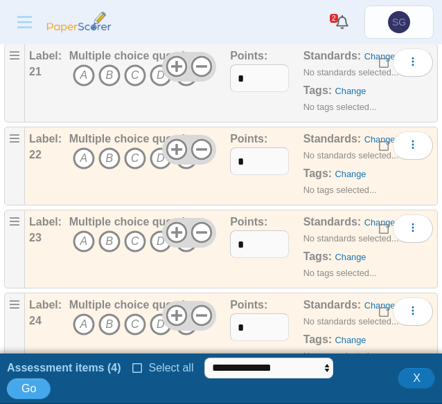
click at [379, 56] on icon at bounding box center [384, 61] width 11 height 10
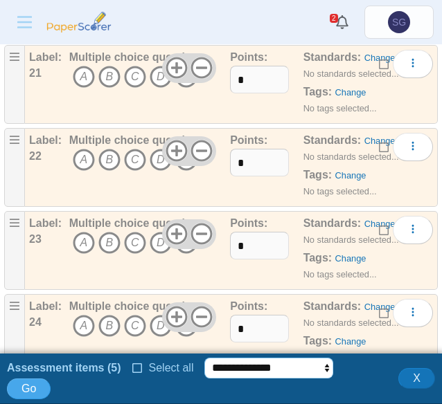
click at [294, 379] on select "**********" at bounding box center [268, 368] width 129 height 21
select select "******"
click at [204, 377] on select "**********" at bounding box center [268, 368] width 129 height 21
click at [51, 394] on button "Go" at bounding box center [29, 389] width 44 height 21
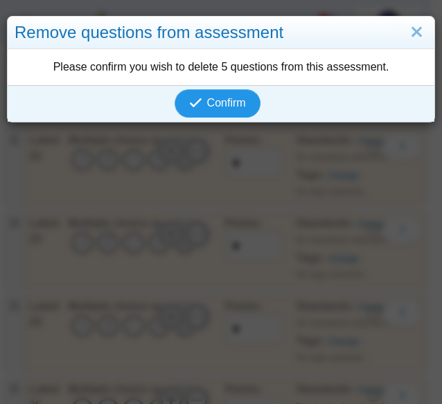
click at [218, 108] on span "Confirm" at bounding box center [226, 103] width 39 height 12
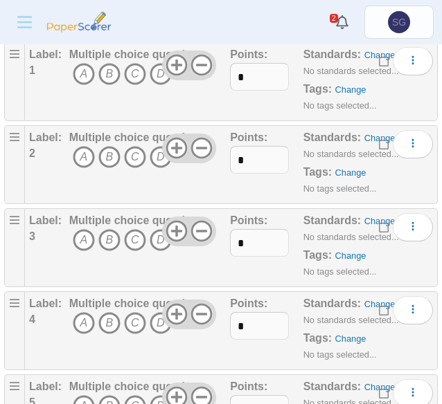
scroll to position [277, 0]
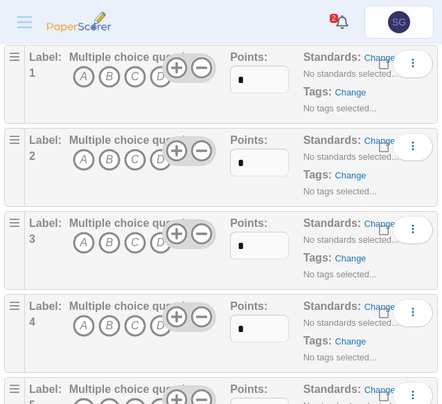
click at [80, 72] on icon "A" at bounding box center [84, 77] width 22 height 22
click at [109, 152] on icon "B" at bounding box center [109, 160] width 22 height 22
click at [85, 242] on icon "A" at bounding box center [84, 243] width 22 height 22
click at [79, 323] on icon "A" at bounding box center [84, 326] width 22 height 22
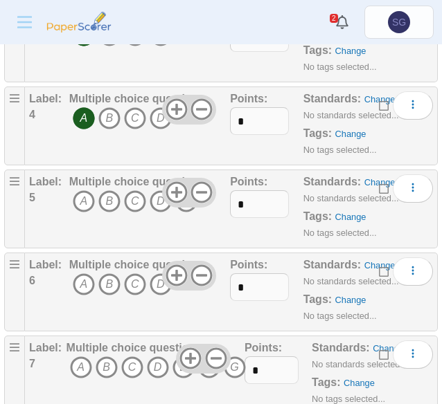
scroll to position [554, 0]
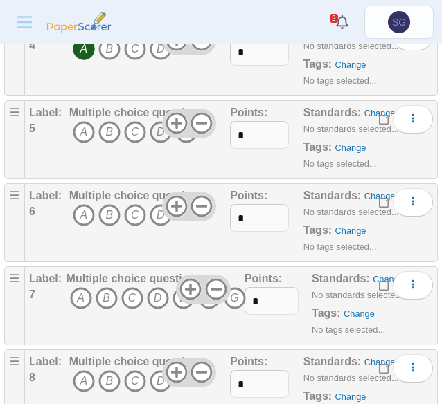
click at [151, 130] on icon "D" at bounding box center [161, 132] width 22 height 22
click at [108, 217] on icon "B" at bounding box center [109, 215] width 22 height 22
click at [130, 296] on icon "C" at bounding box center [132, 298] width 22 height 22
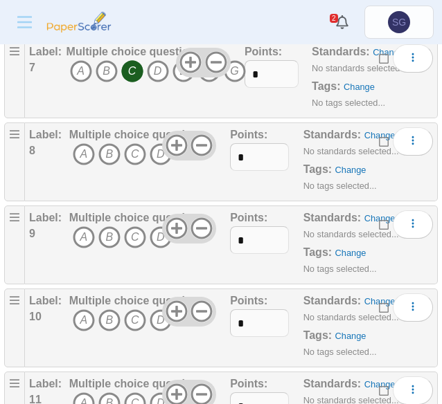
scroll to position [831, 0]
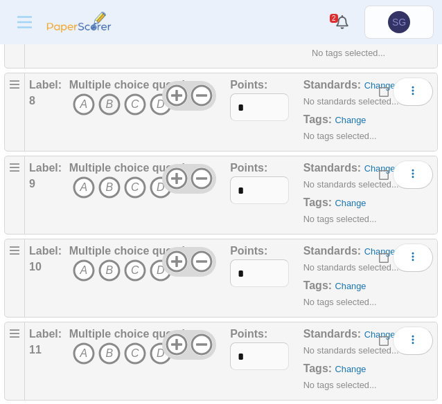
click at [110, 93] on icon "B" at bounding box center [109, 104] width 22 height 22
click at [86, 181] on icon "A" at bounding box center [84, 188] width 22 height 22
click at [109, 267] on icon "B" at bounding box center [109, 271] width 22 height 22
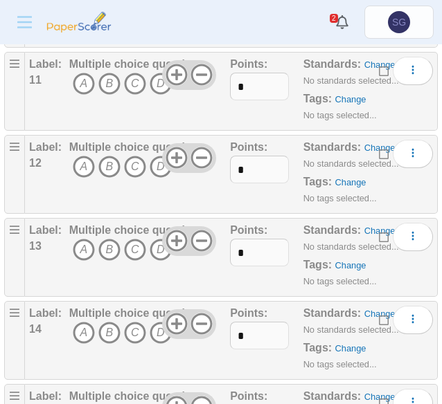
scroll to position [1108, 0]
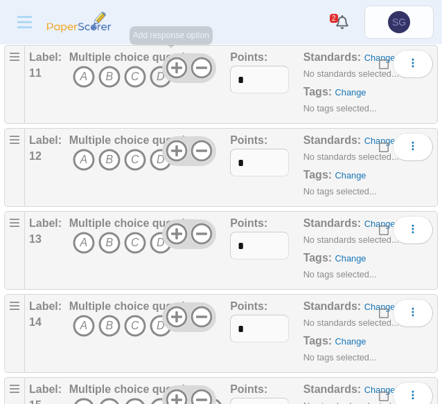
click at [161, 74] on icon "D" at bounding box center [161, 77] width 22 height 22
click at [105, 154] on icon "B" at bounding box center [109, 160] width 22 height 22
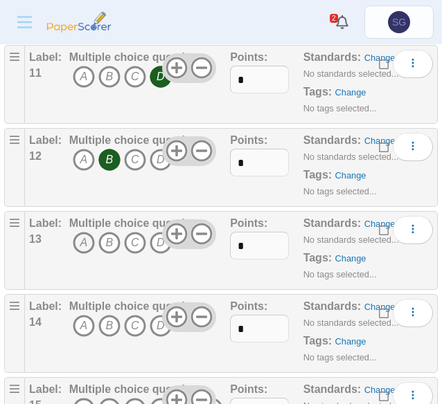
click at [83, 235] on icon "A" at bounding box center [84, 243] width 22 height 22
click at [132, 322] on icon "C" at bounding box center [135, 326] width 22 height 22
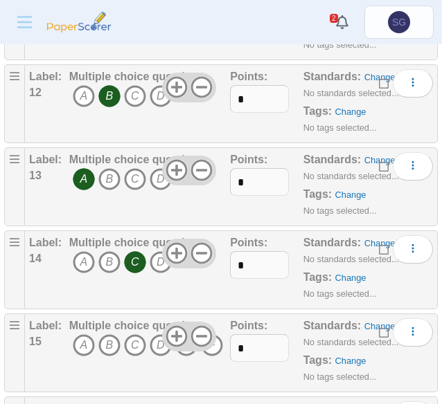
scroll to position [1246, 0]
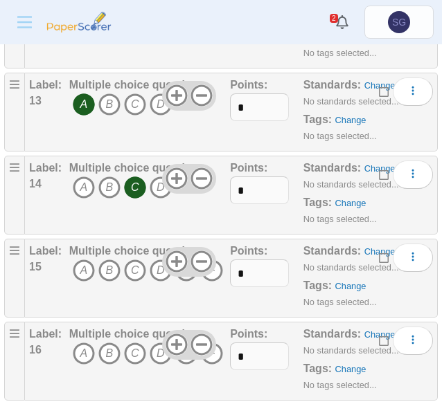
click at [185, 269] on icon "E" at bounding box center [186, 271] width 22 height 22
click at [152, 348] on icon "D" at bounding box center [161, 354] width 22 height 22
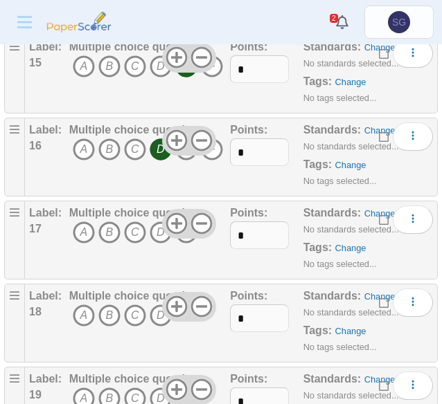
scroll to position [1592, 0]
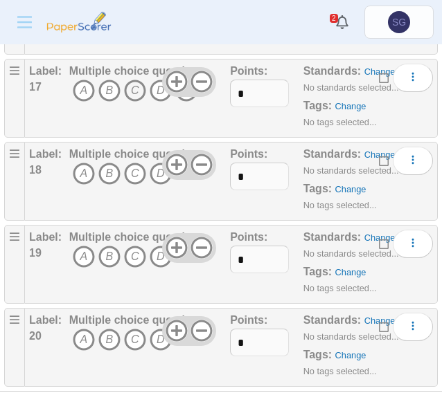
click at [132, 82] on icon "C" at bounding box center [135, 91] width 22 height 22
click at [114, 249] on icon "B" at bounding box center [109, 257] width 22 height 22
click at [111, 246] on icon "B" at bounding box center [109, 257] width 22 height 22
click at [107, 165] on icon "B" at bounding box center [109, 174] width 22 height 22
click at [125, 249] on icon "C" at bounding box center [135, 257] width 22 height 22
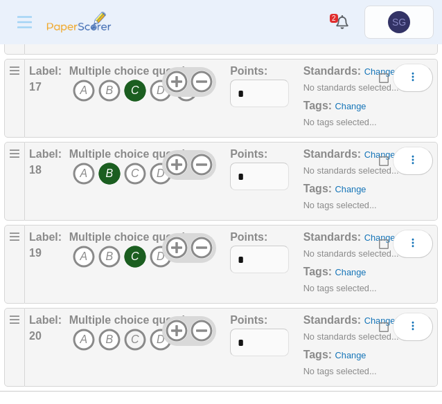
click at [134, 329] on icon "C" at bounding box center [135, 340] width 22 height 22
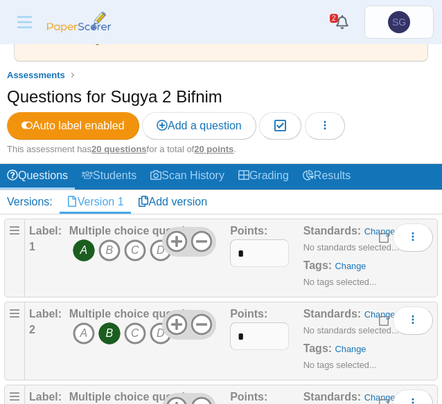
scroll to position [0, 0]
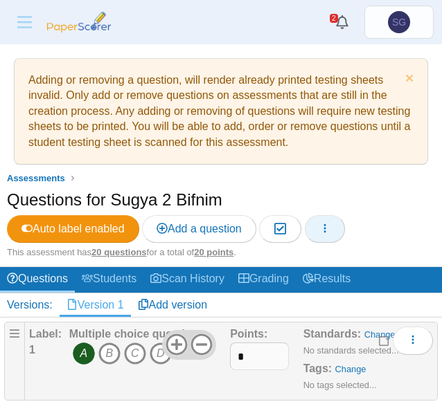
click at [341, 233] on button "button" at bounding box center [325, 229] width 40 height 28
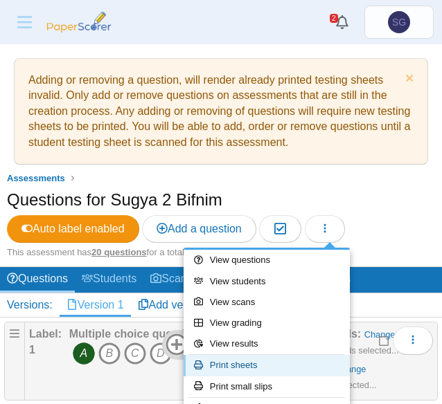
click at [276, 373] on link "Print sheets" at bounding box center [266, 365] width 166 height 21
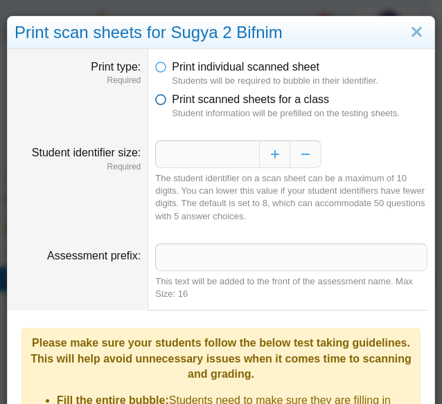
click at [219, 98] on span "Print scanned sheets for a class" at bounding box center [250, 99] width 157 height 12
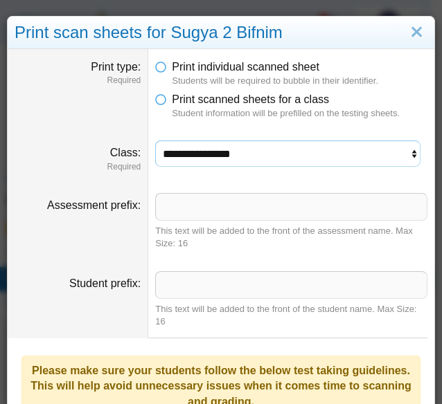
click at [195, 161] on select "**********" at bounding box center [287, 154] width 265 height 26
select select "**********"
click at [155, 141] on select "**********" at bounding box center [287, 154] width 265 height 26
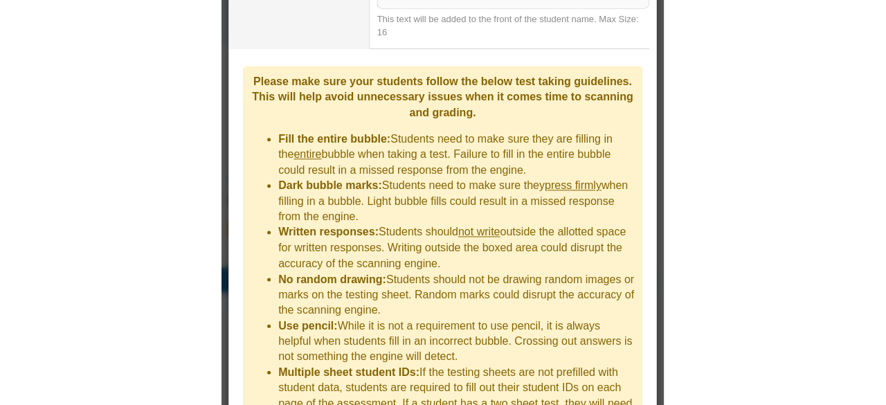
scroll to position [423, 0]
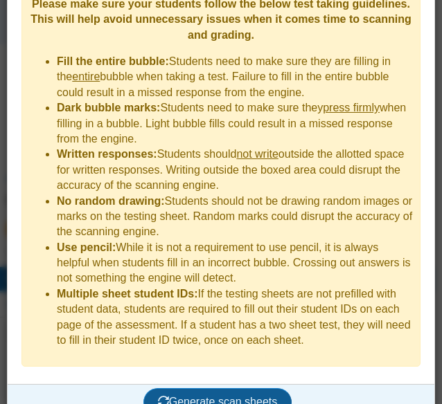
click at [215, 396] on span "Generate scan sheets" at bounding box center [218, 402] width 120 height 12
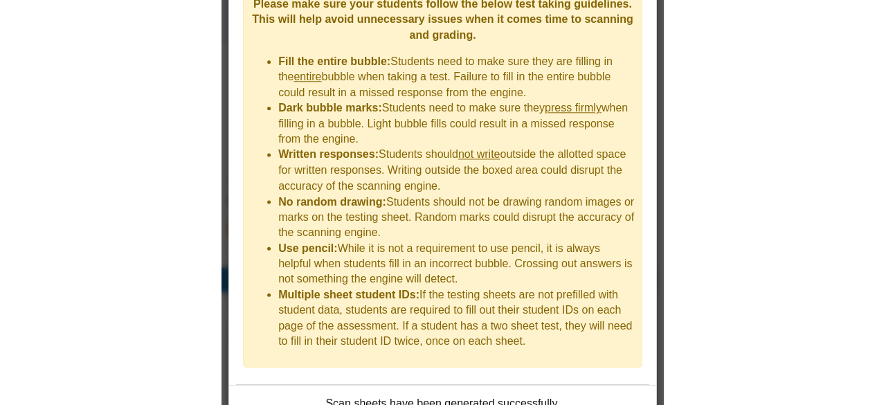
scroll to position [399, 0]
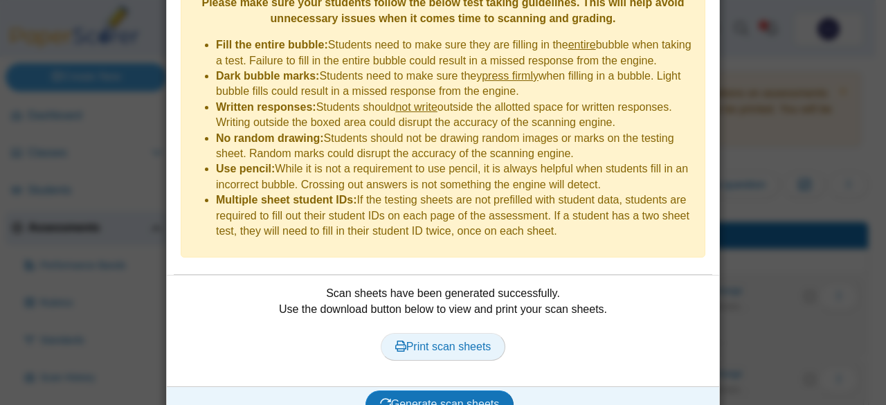
click at [441, 341] on span "Print scan sheets" at bounding box center [443, 347] width 96 height 12
